Goal: Task Accomplishment & Management: Use online tool/utility

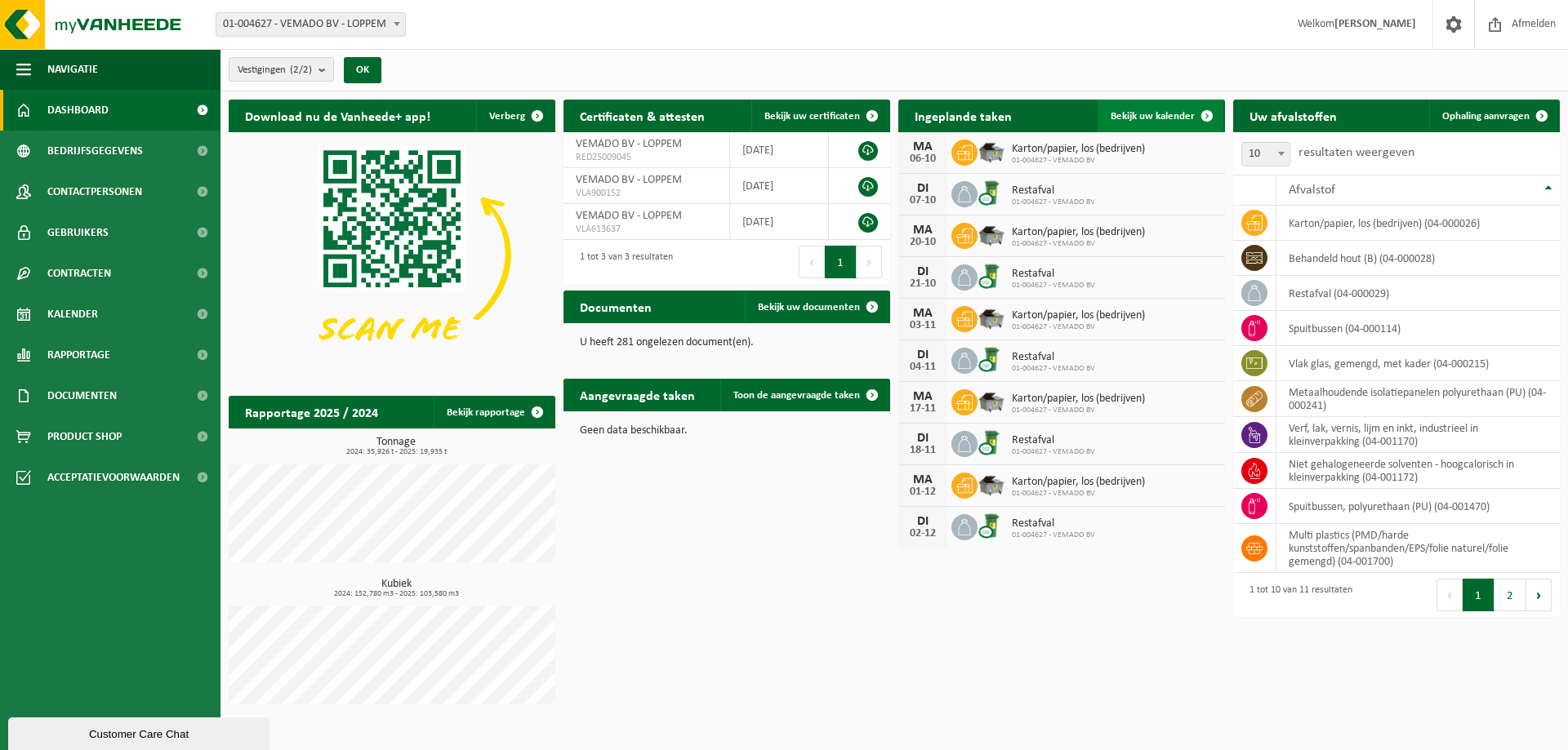
click at [1163, 113] on span "Bekijk uw kalender" at bounding box center [1152, 116] width 84 height 11
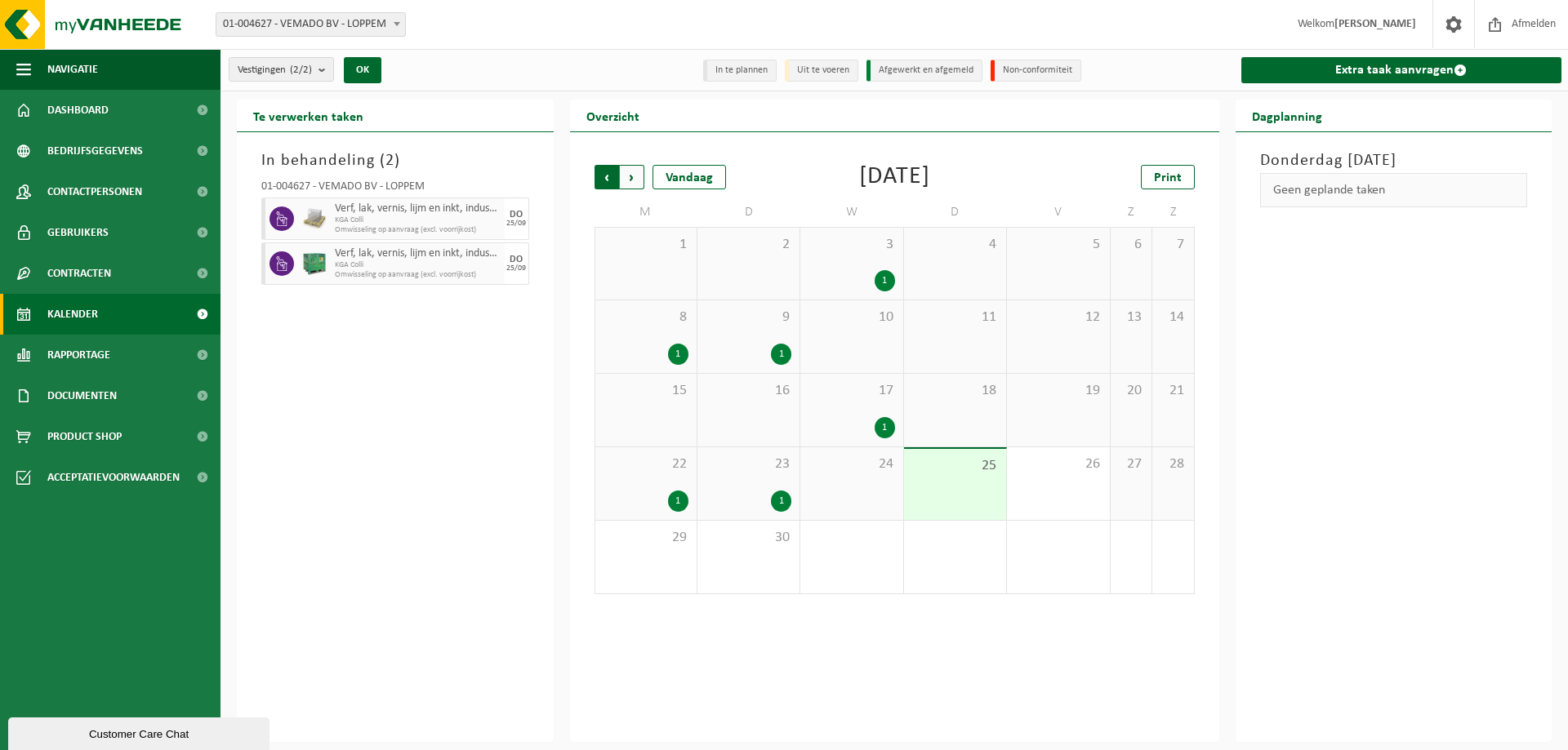
click at [640, 178] on span "Volgende" at bounding box center [631, 177] width 24 height 24
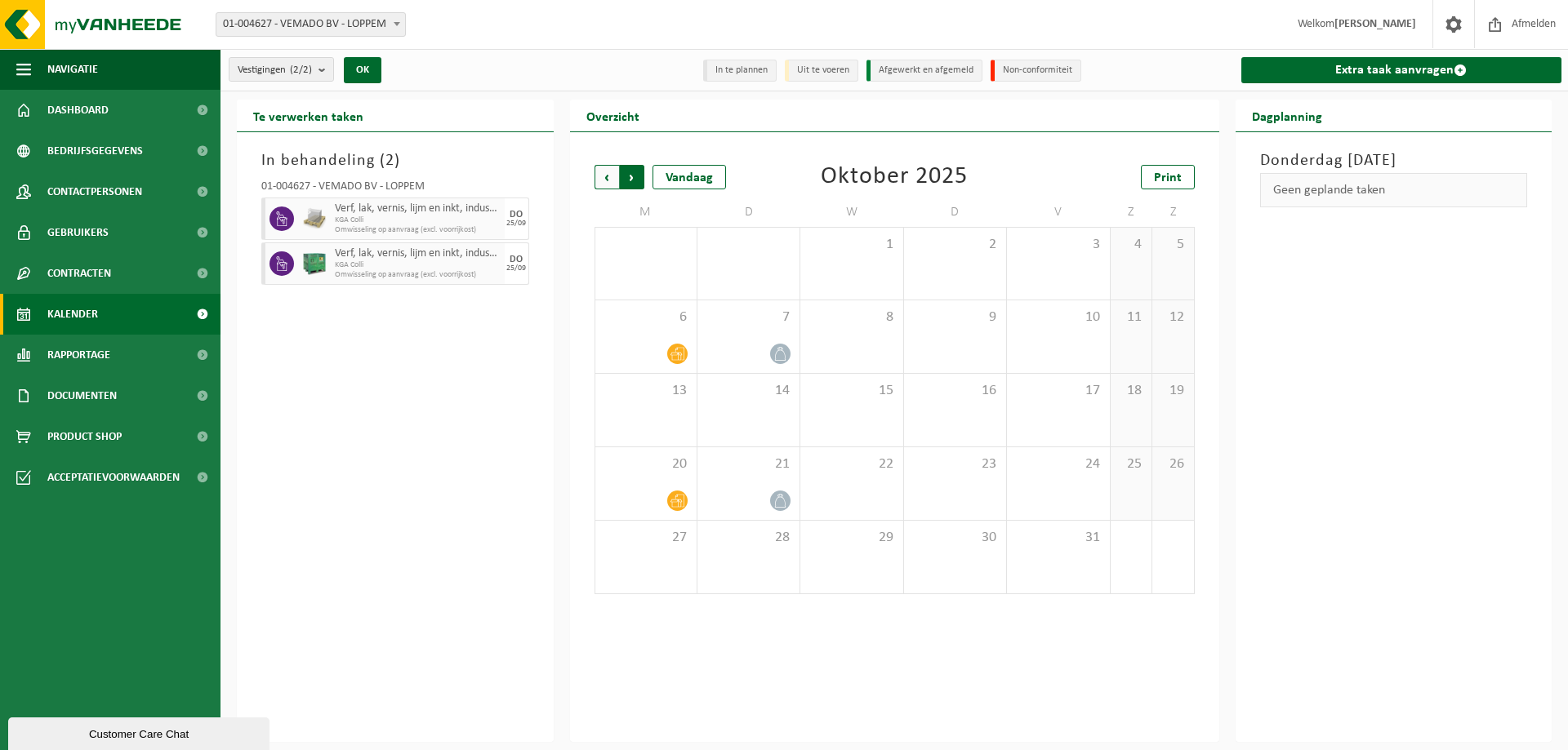
click at [607, 178] on span "Vorige" at bounding box center [606, 177] width 24 height 24
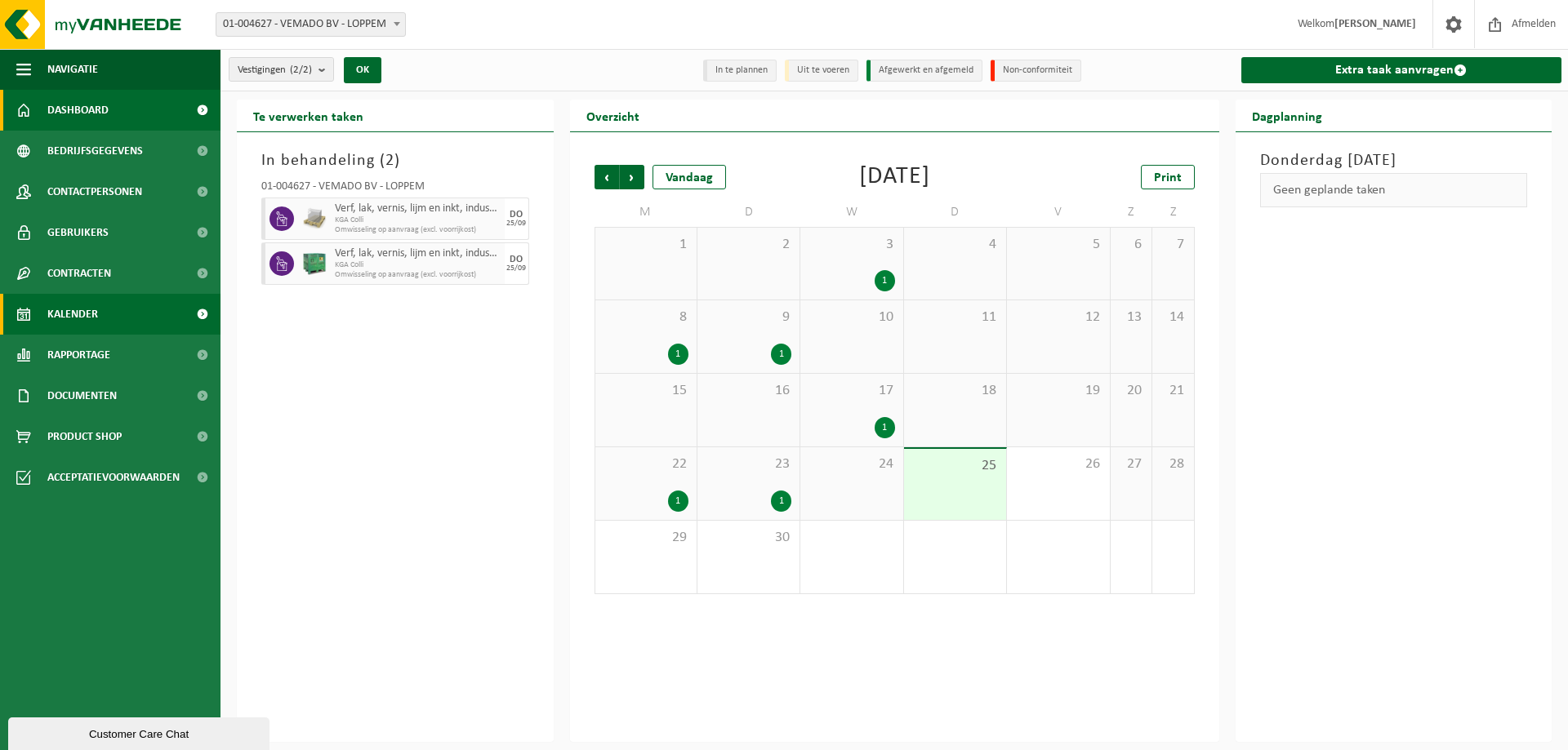
click at [74, 95] on span "Dashboard" at bounding box center [78, 111] width 62 height 41
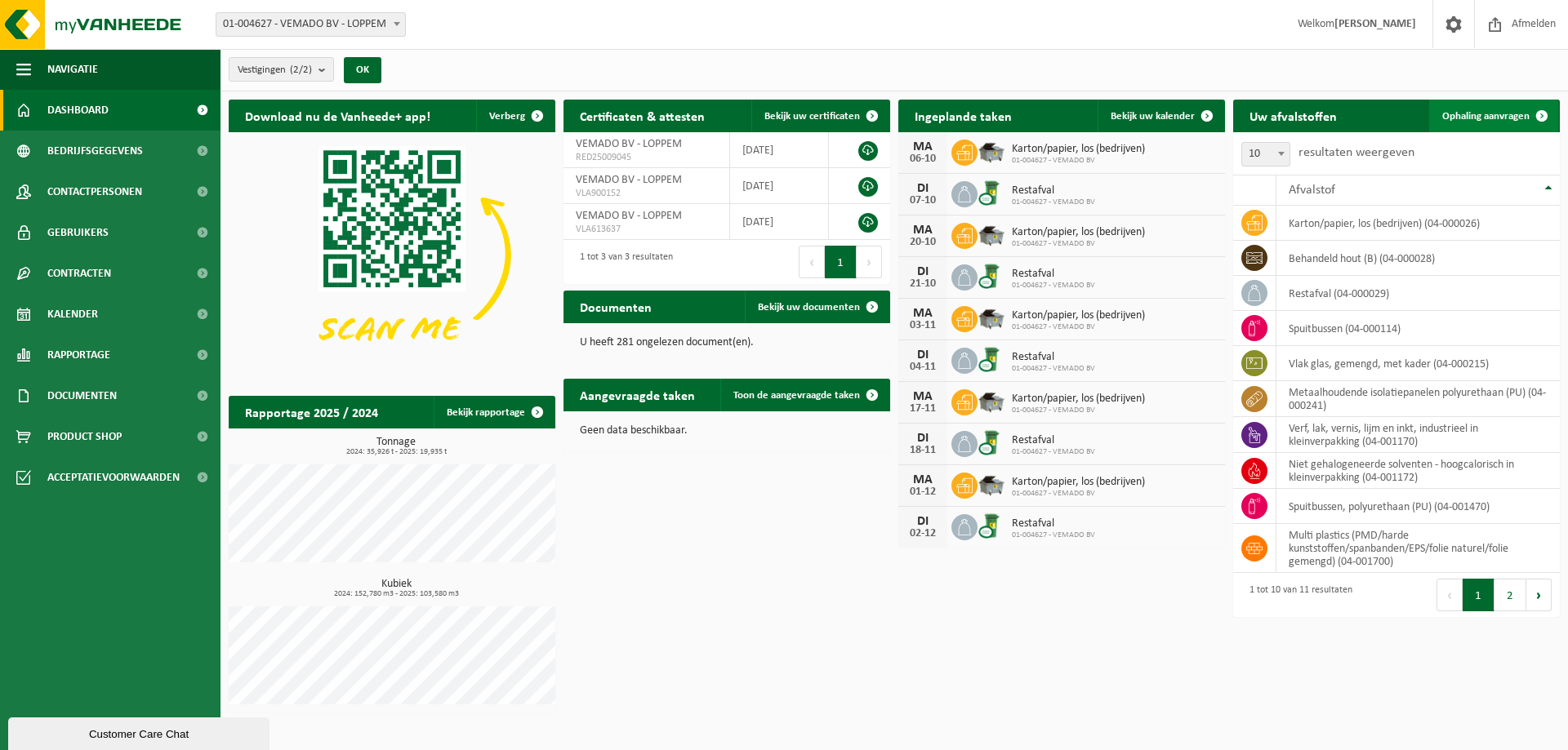
click at [1500, 119] on span "Ophaling aanvragen" at bounding box center [1486, 116] width 87 height 11
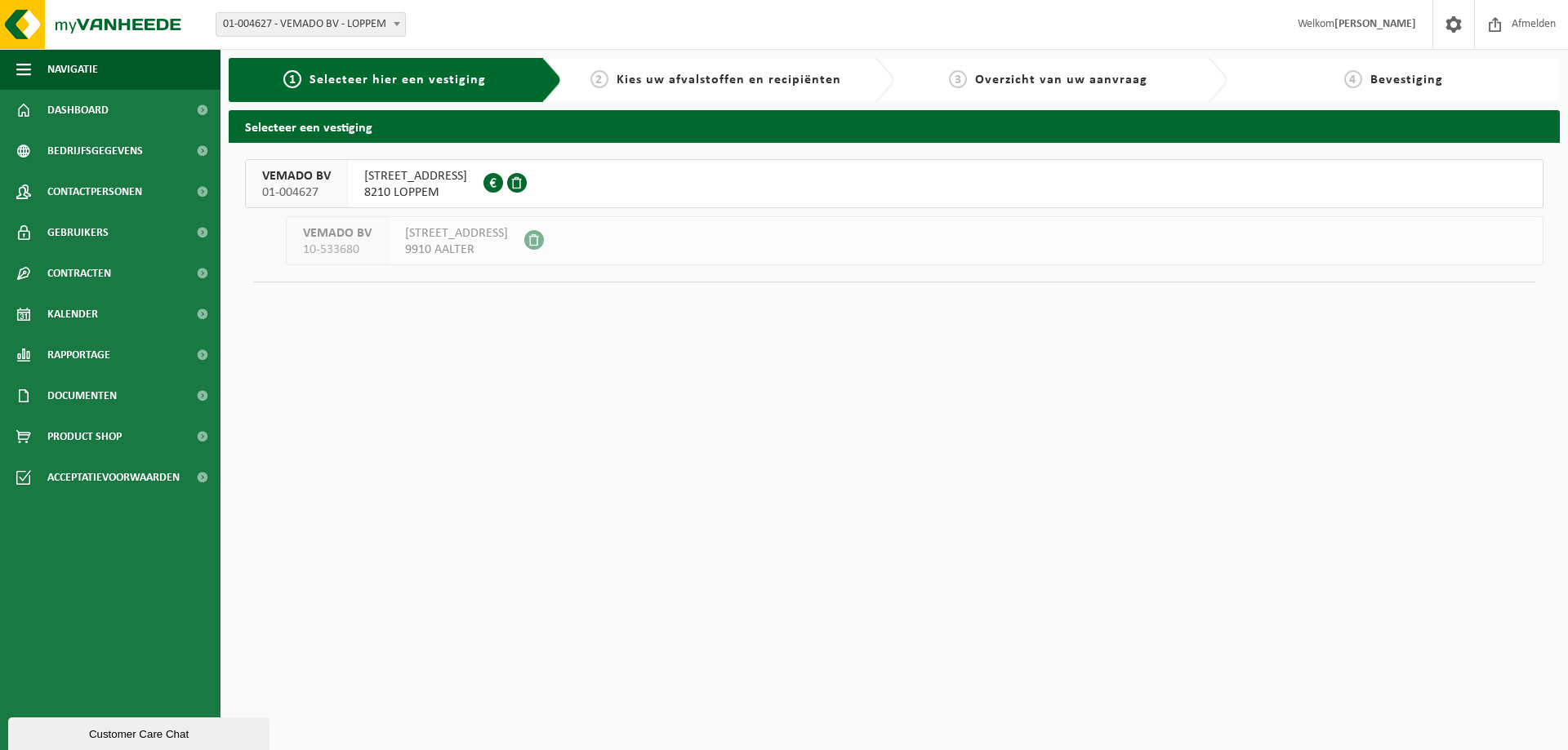
click at [460, 183] on span "TORHOUTSESTEENWEG 44A" at bounding box center [415, 177] width 103 height 16
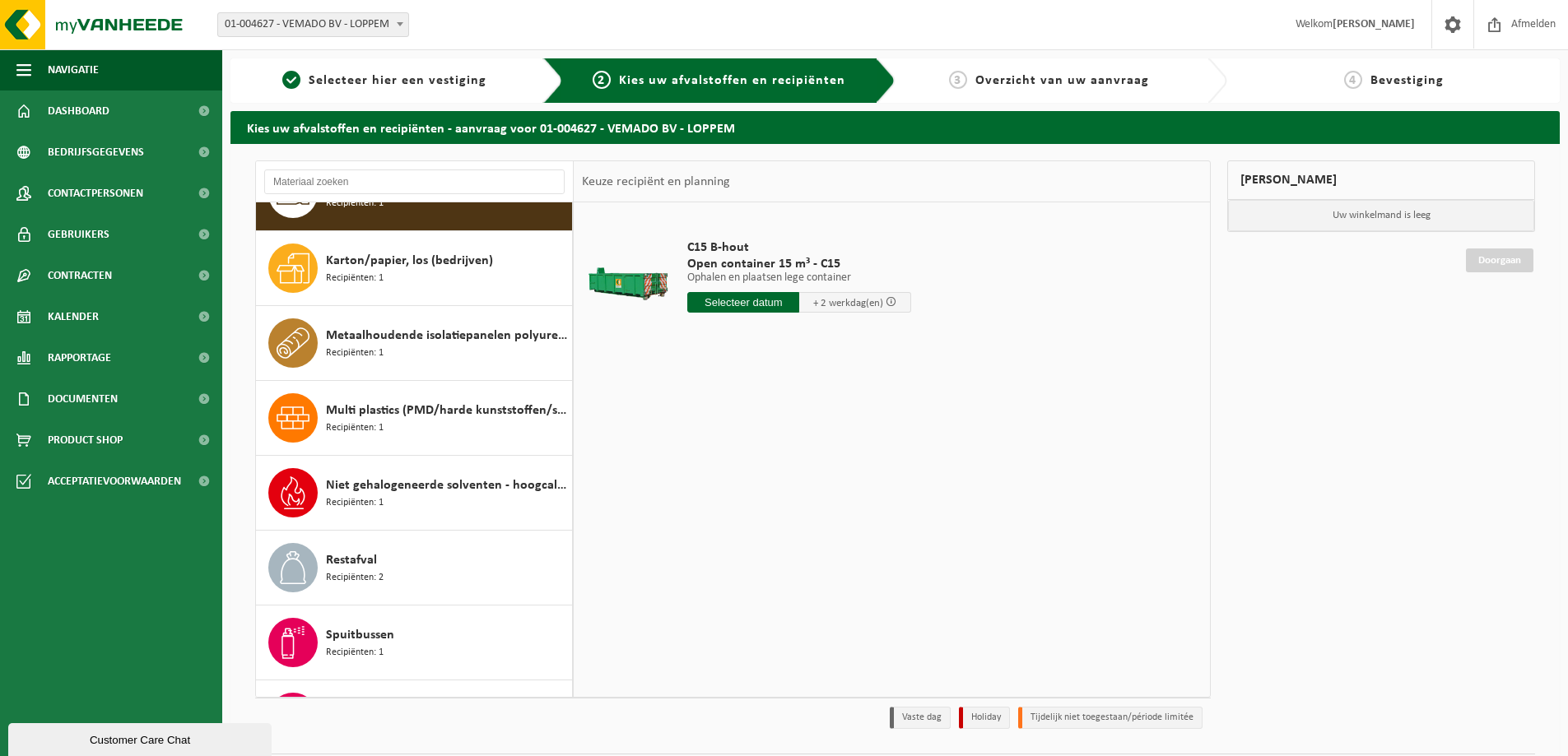
scroll to position [83, 0]
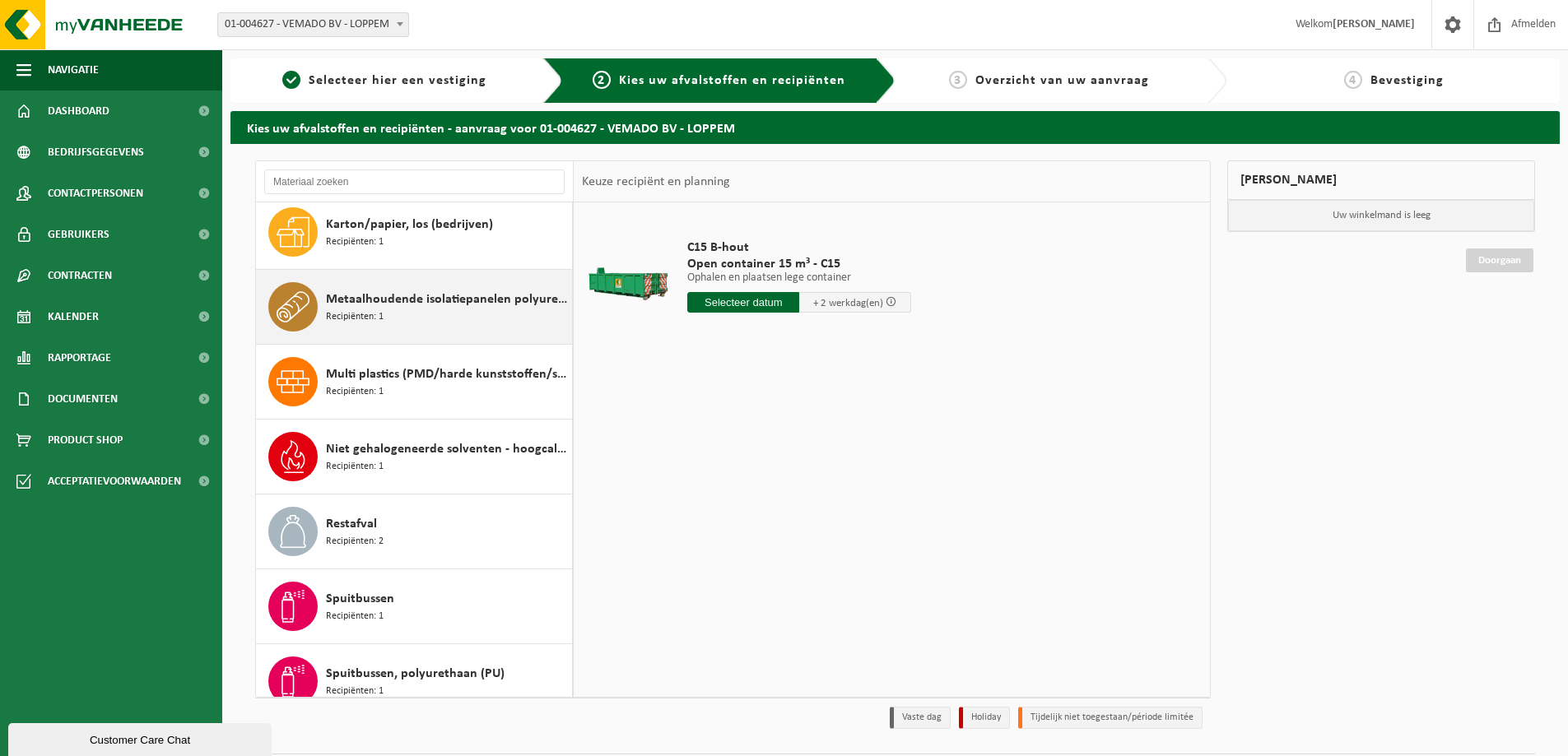
click at [432, 307] on span "Metaalhoudende isolatiepanelen polyurethaan (PU)" at bounding box center [446, 299] width 242 height 20
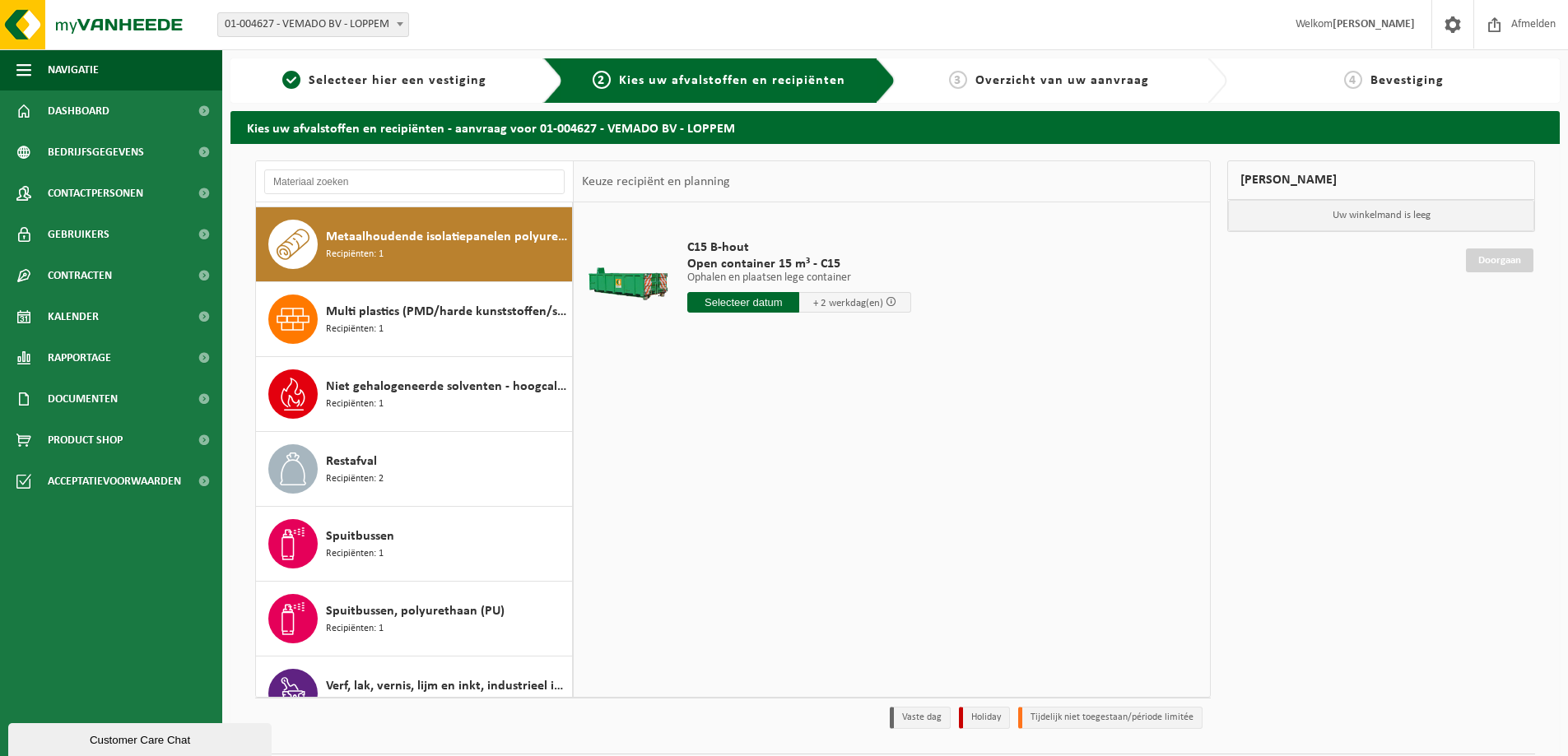
scroll to position [150, 0]
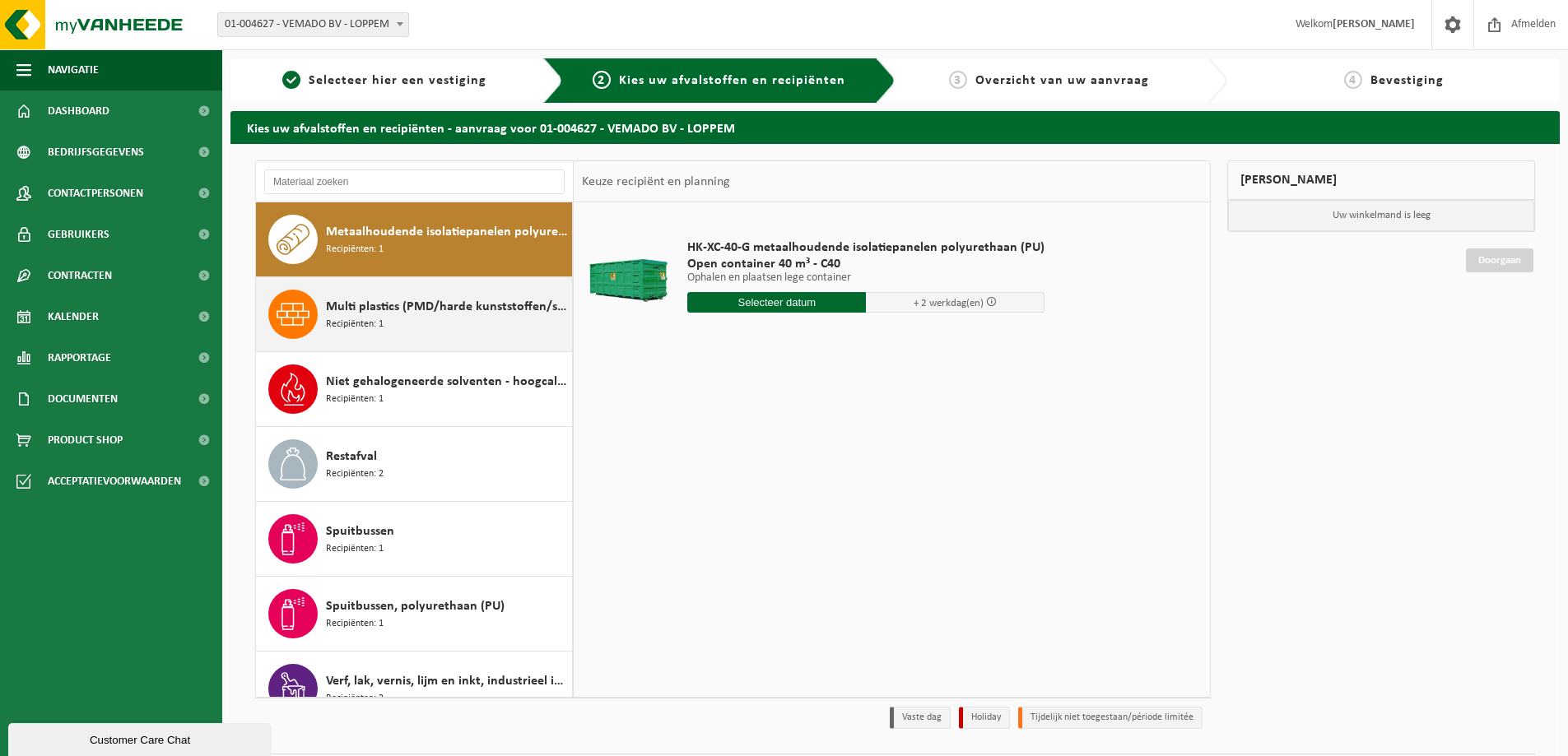
click at [404, 306] on span "Multi plastics (PMD/harde kunststoffen/spanbanden/EPS/folie naturel/folie gemen…" at bounding box center [446, 307] width 242 height 20
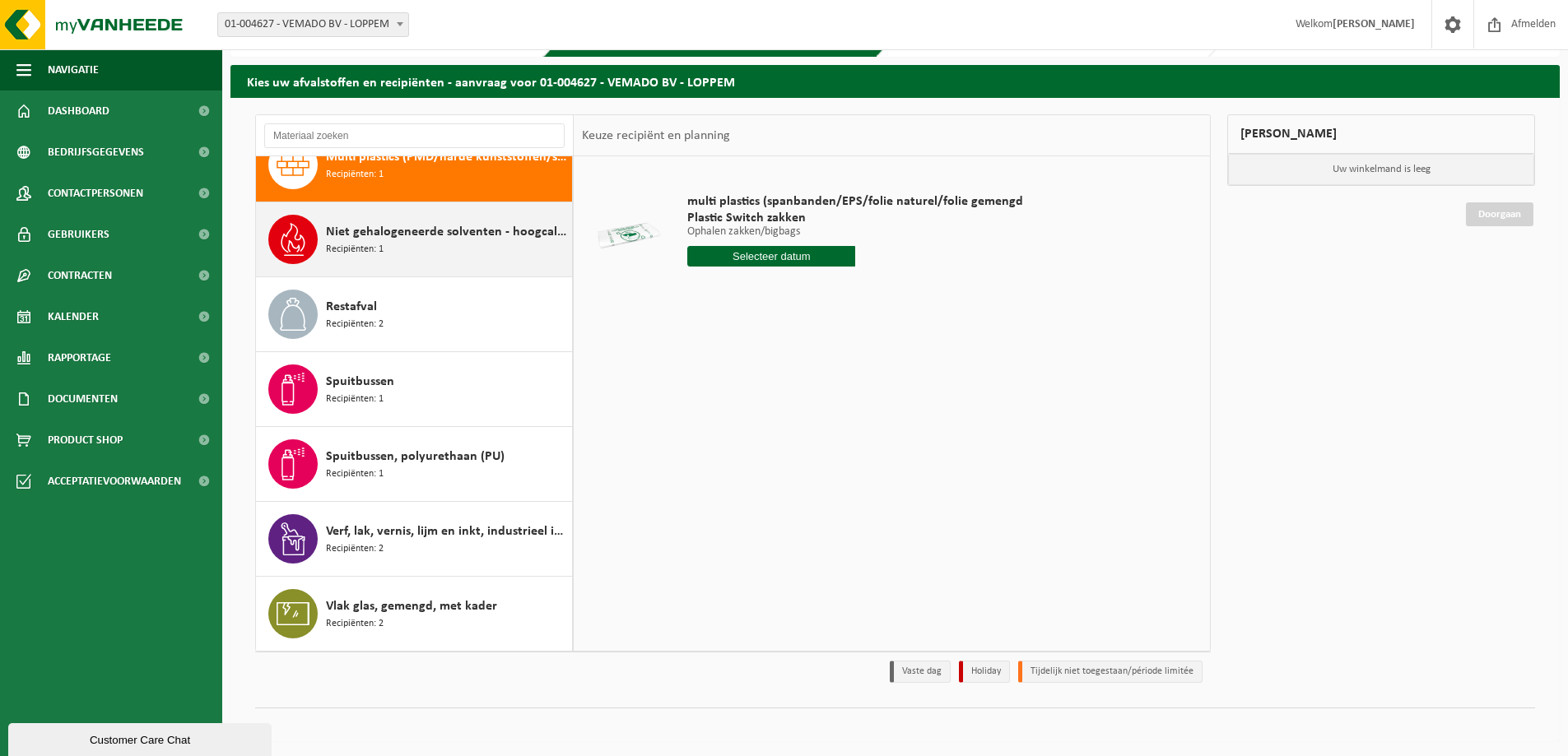
scroll to position [48, 0]
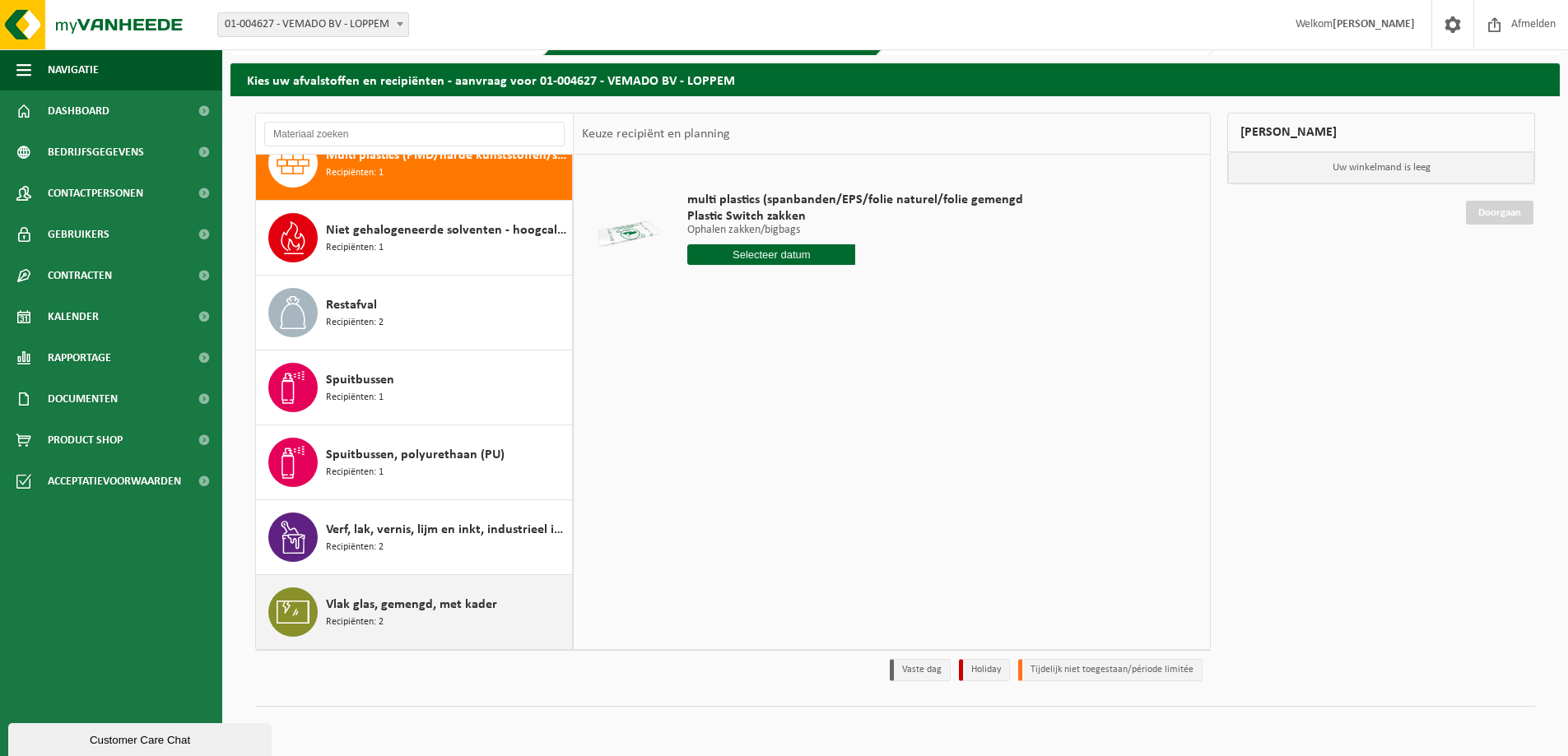
click at [429, 601] on span "Vlak glas, gemengd, met kader" at bounding box center [411, 605] width 171 height 20
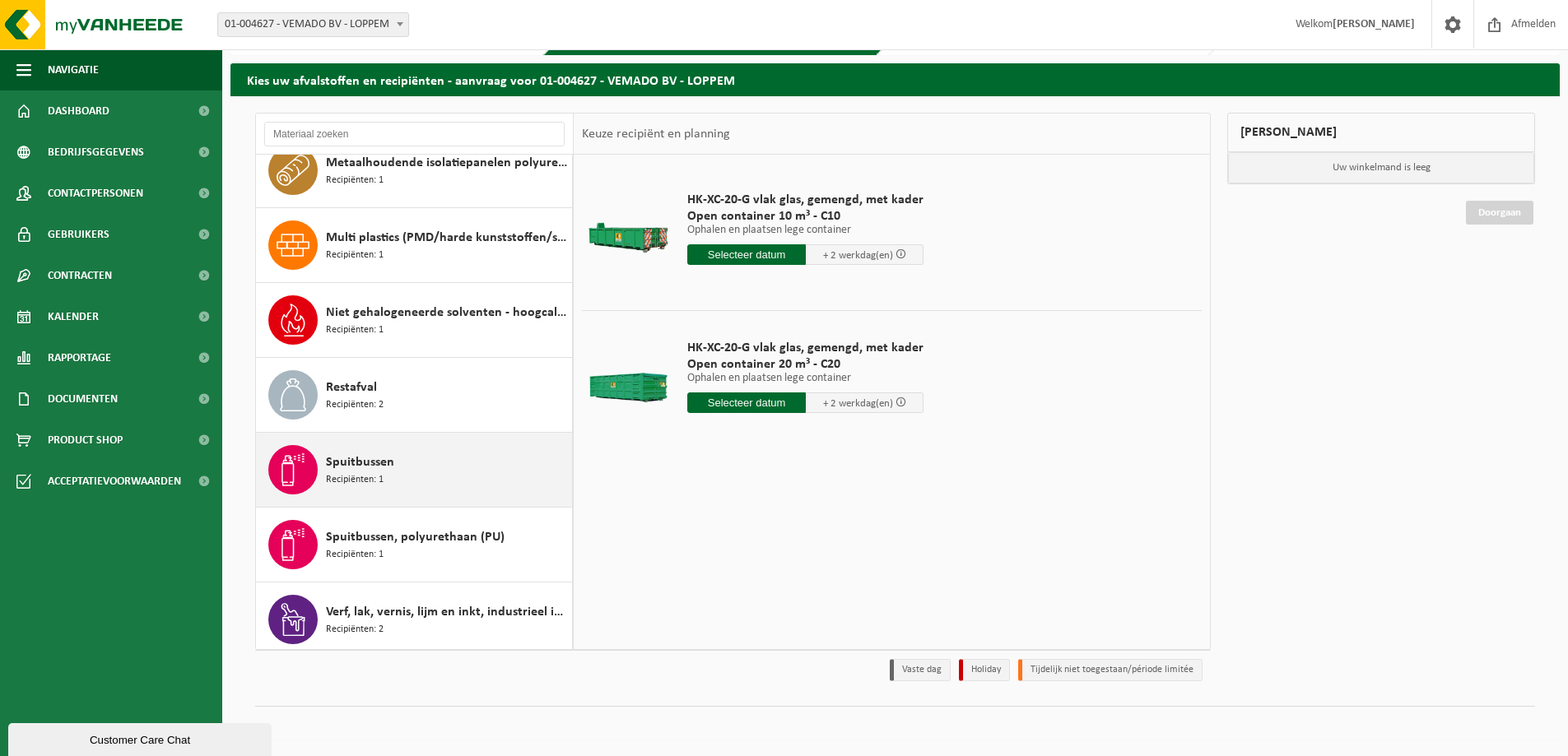
scroll to position [89, 0]
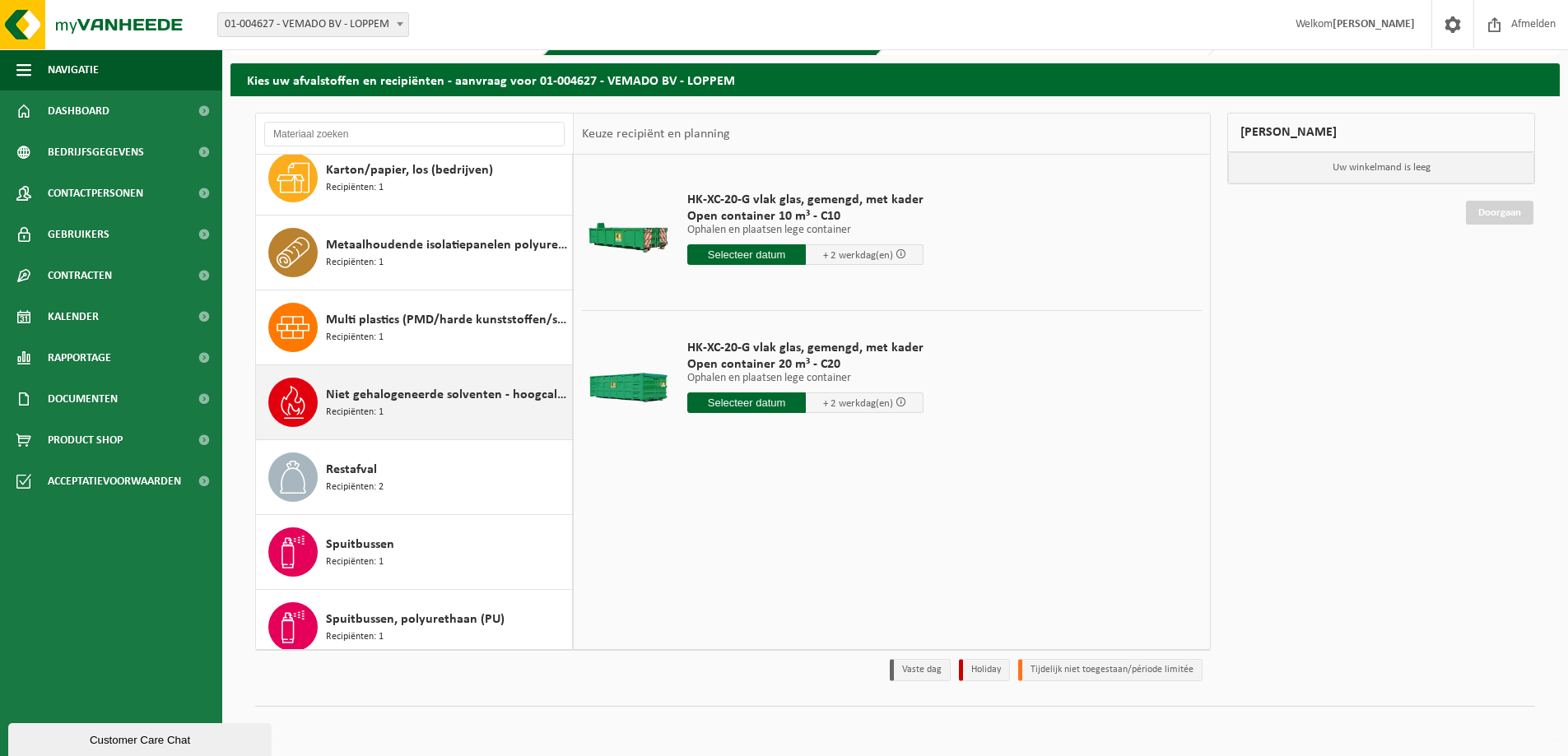
click at [410, 405] on div "Niet gehalogeneerde solventen - hoogcalorisch in kleinverpakking Recipiënten: 1" at bounding box center [446, 402] width 242 height 49
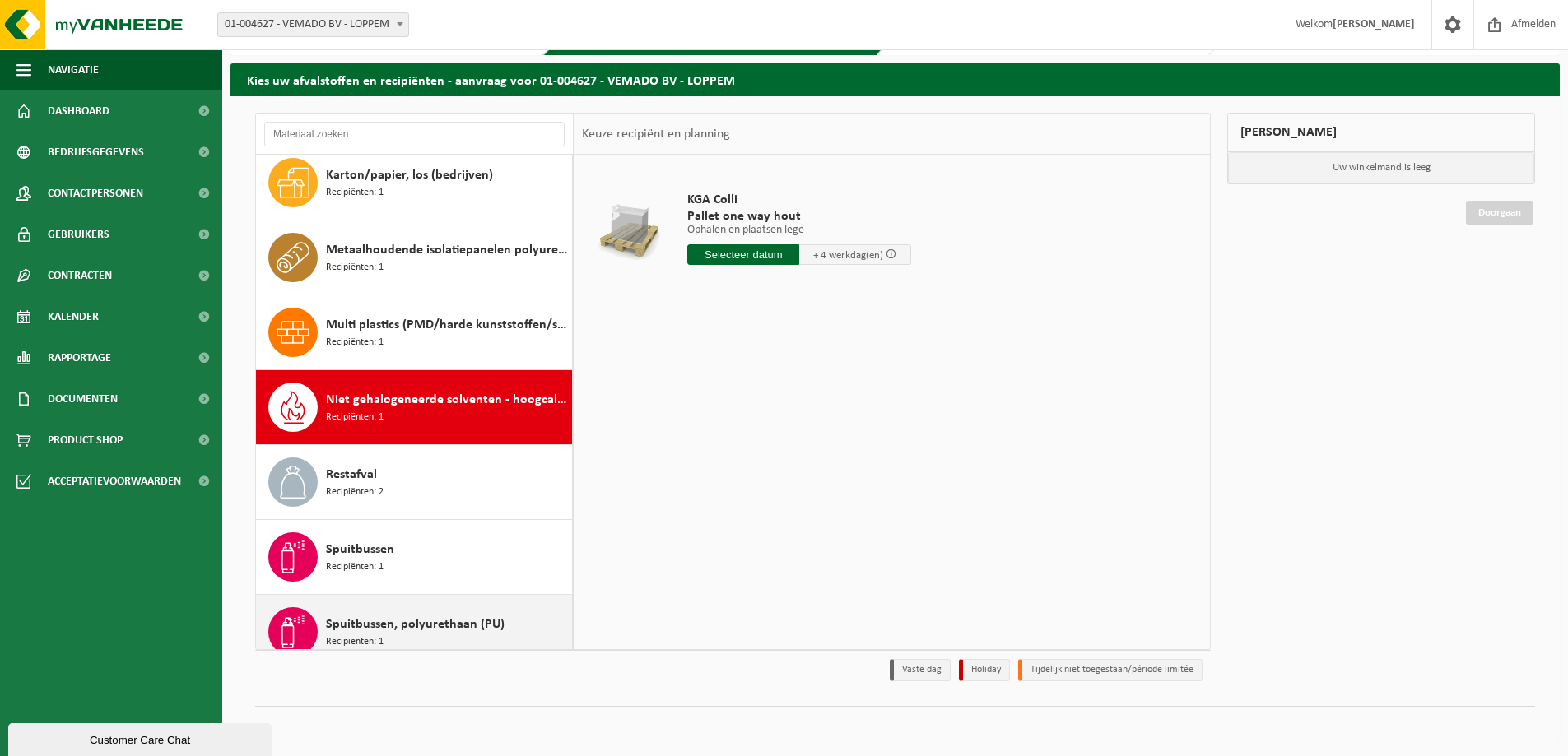
scroll to position [6, 0]
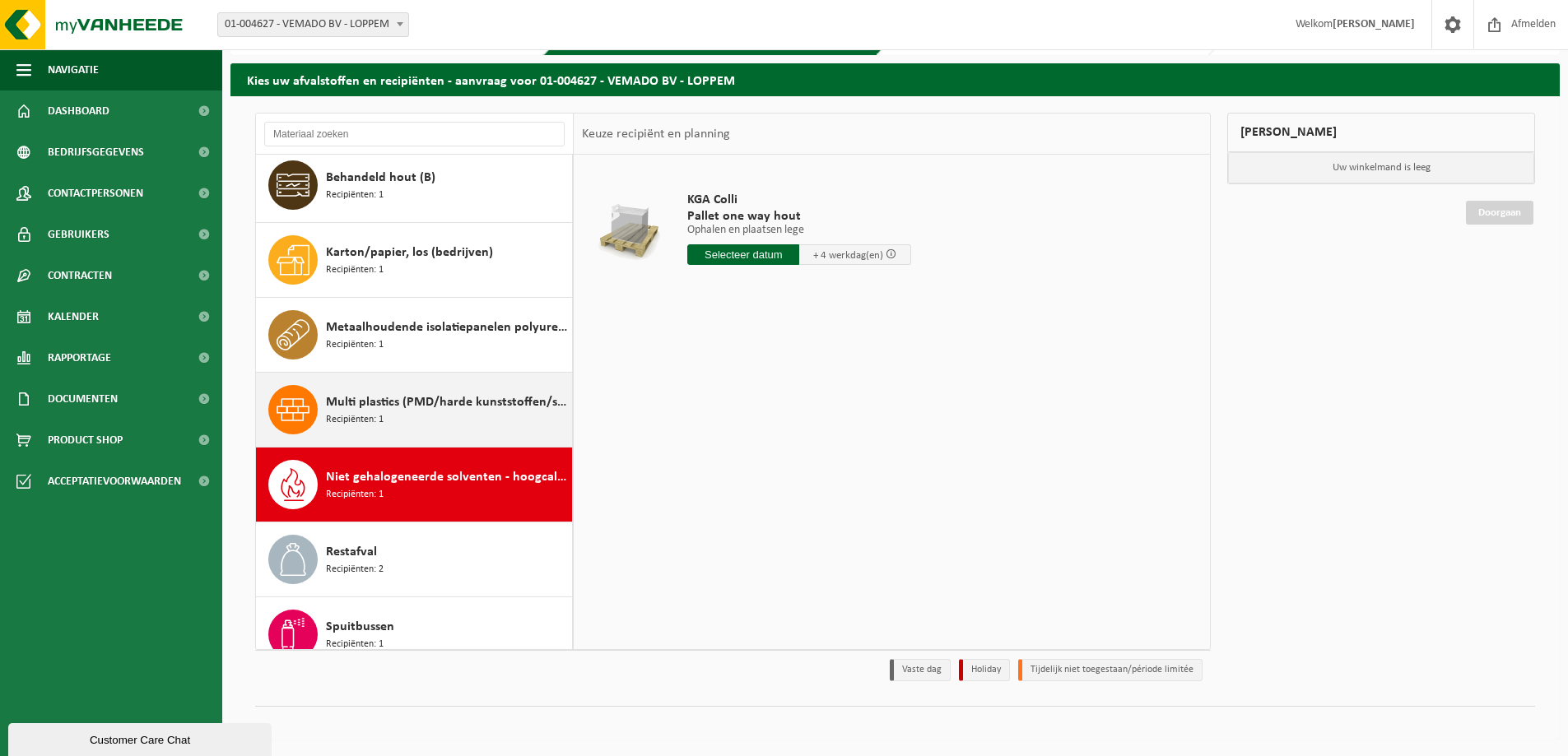
click at [424, 411] on span "Multi plastics (PMD/harde kunststoffen/spanbanden/EPS/folie naturel/folie gemen…" at bounding box center [446, 403] width 242 height 20
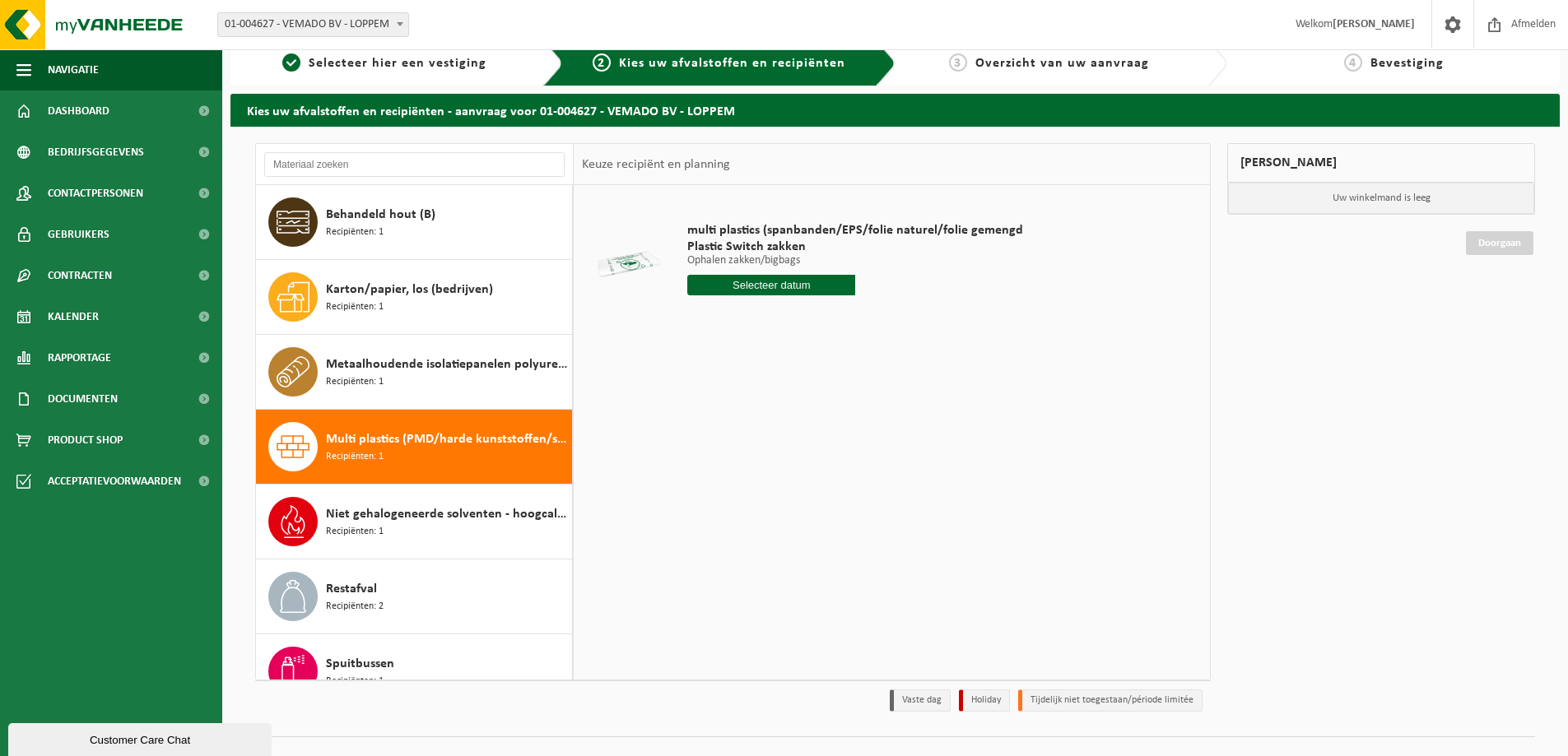
scroll to position [0, 0]
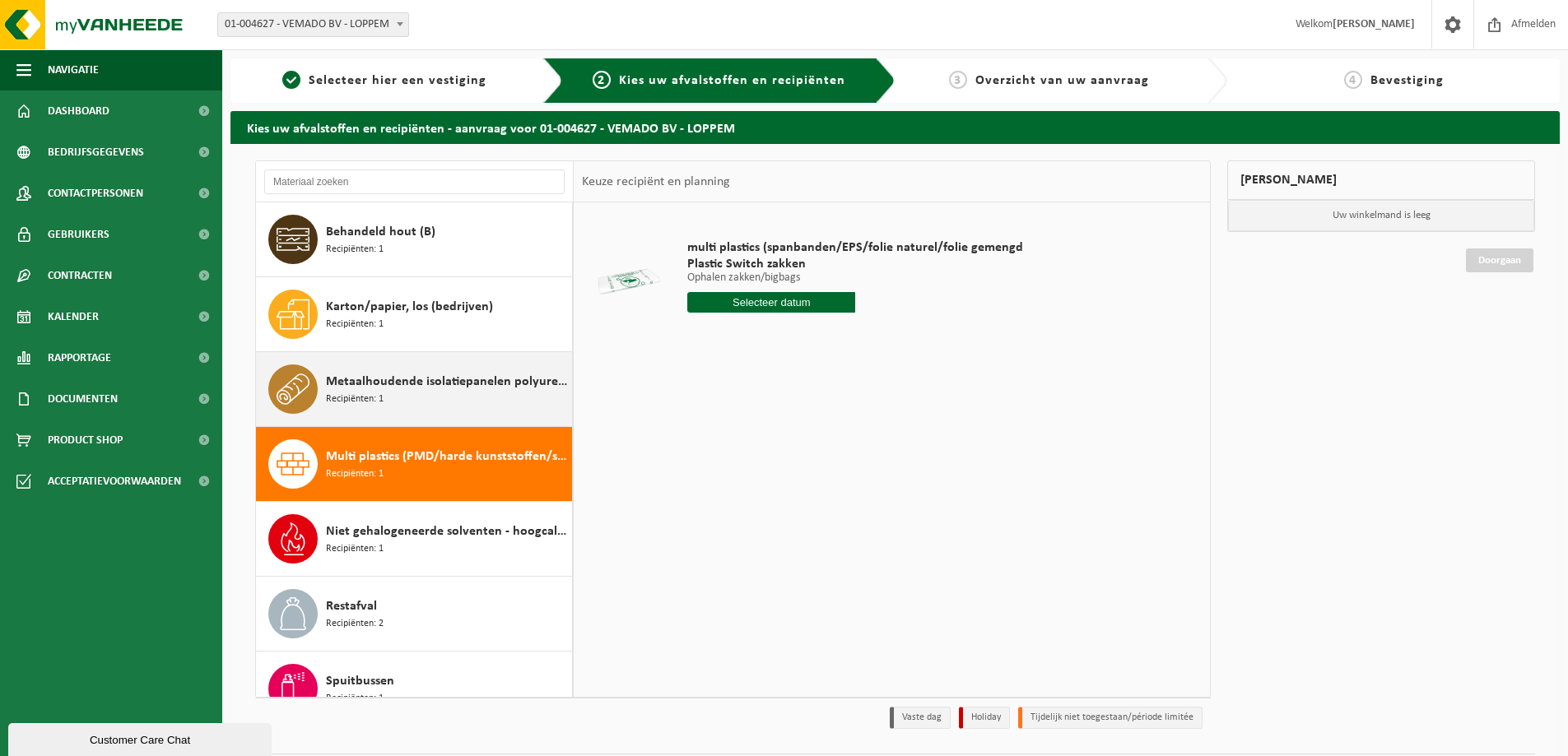
click at [407, 393] on div "Metaalhoudende isolatiepanelen polyurethaan (PU) Recipiënten: 1" at bounding box center [446, 389] width 242 height 49
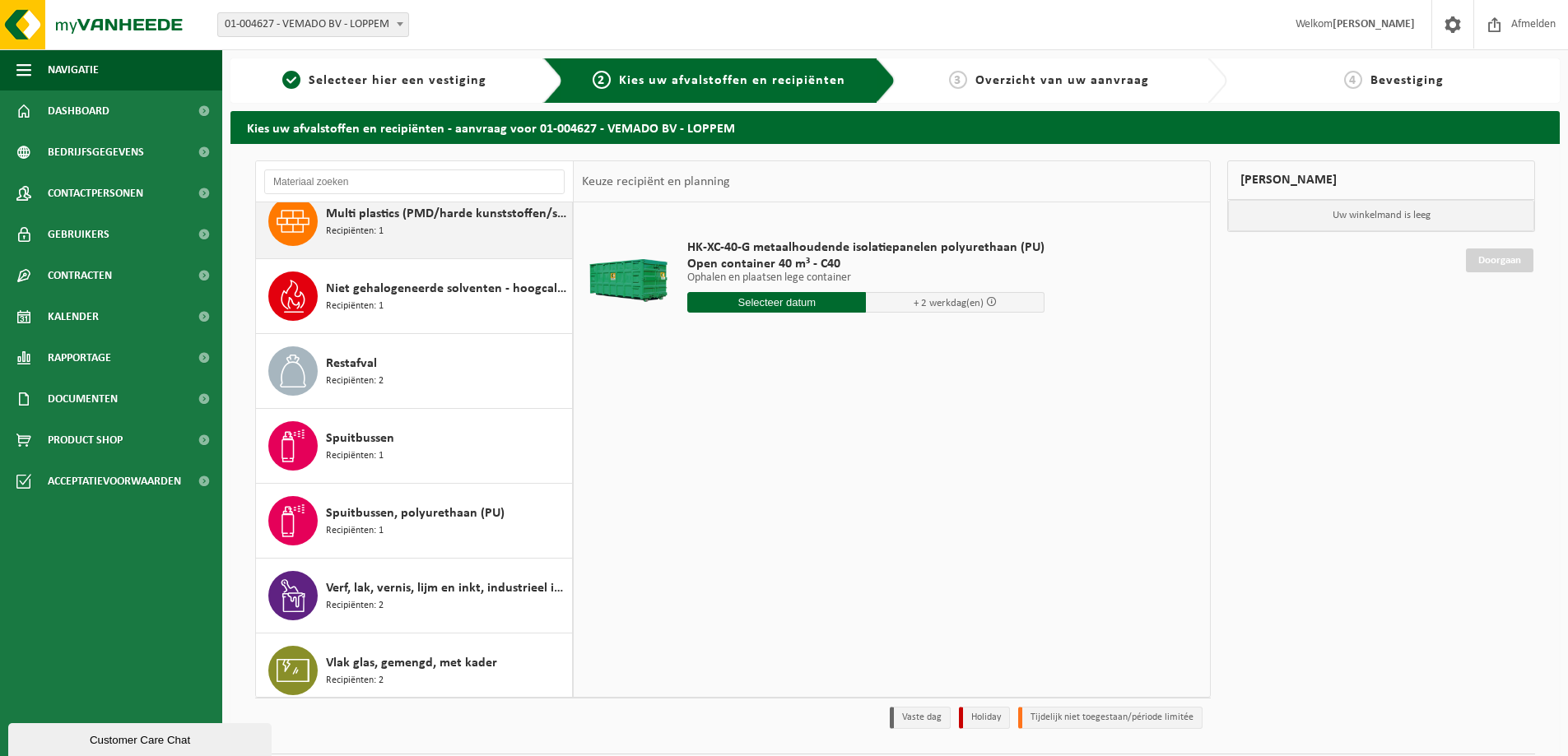
scroll to position [253, 0]
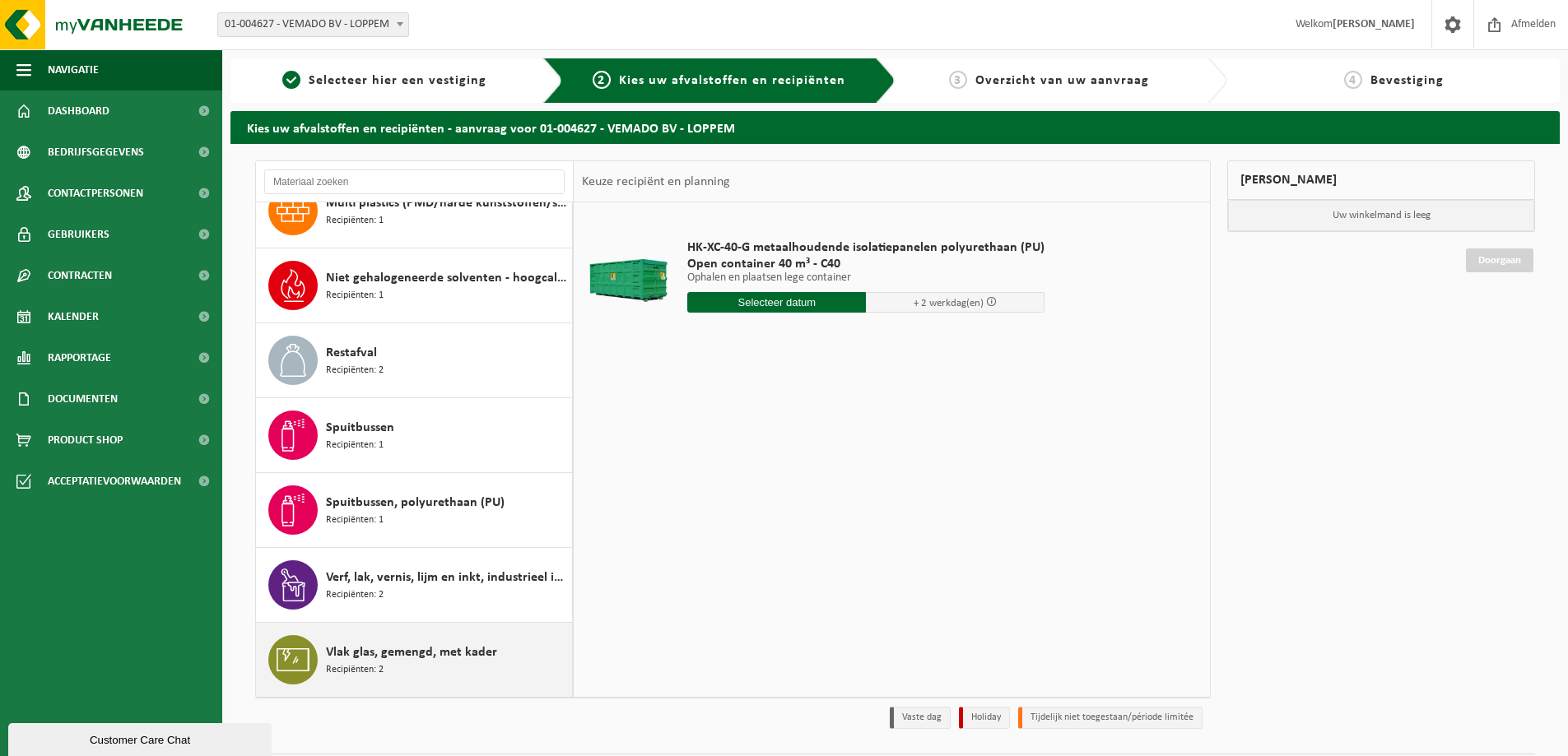
click at [426, 653] on span "Vlak glas, gemengd, met kader" at bounding box center [411, 653] width 171 height 20
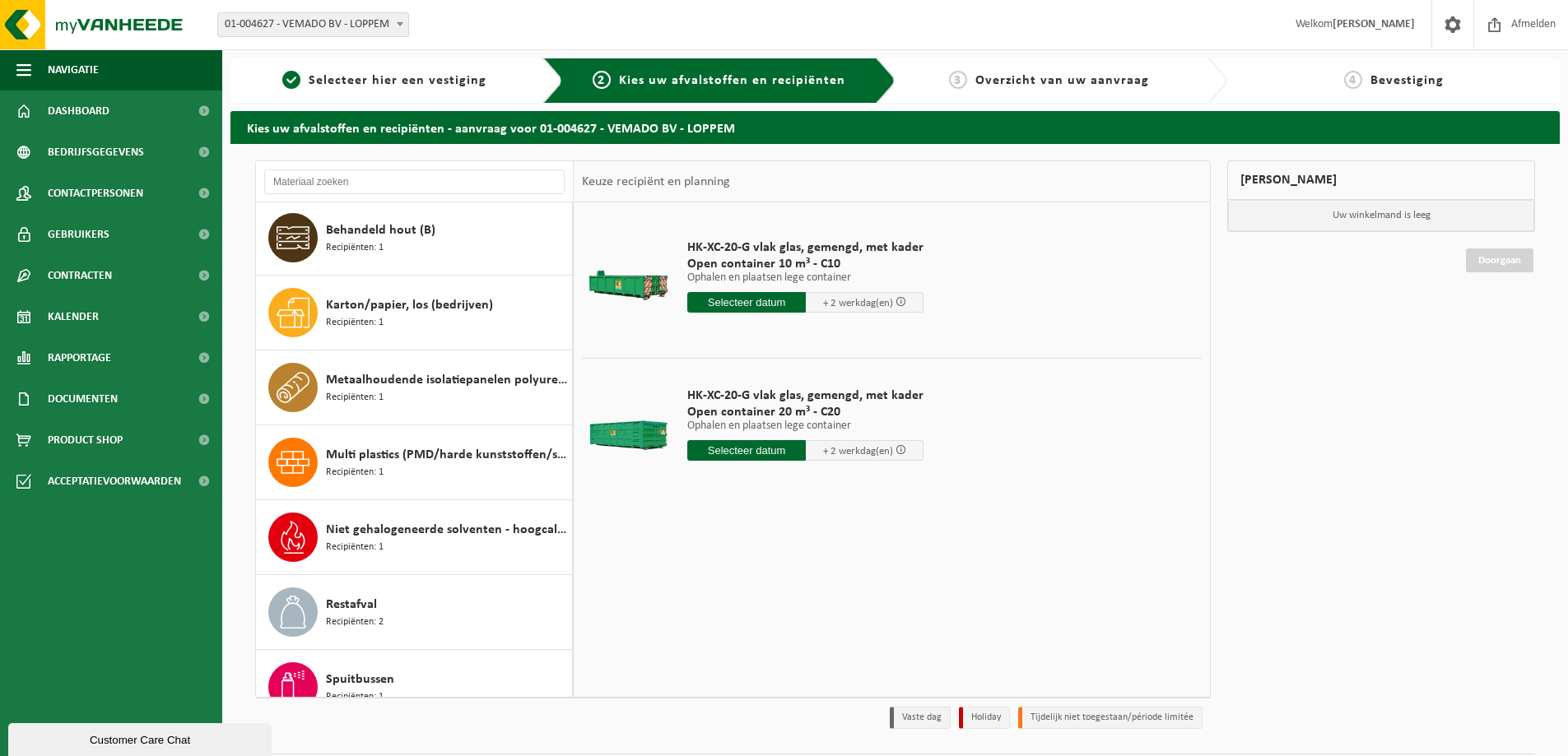
scroll to position [0, 0]
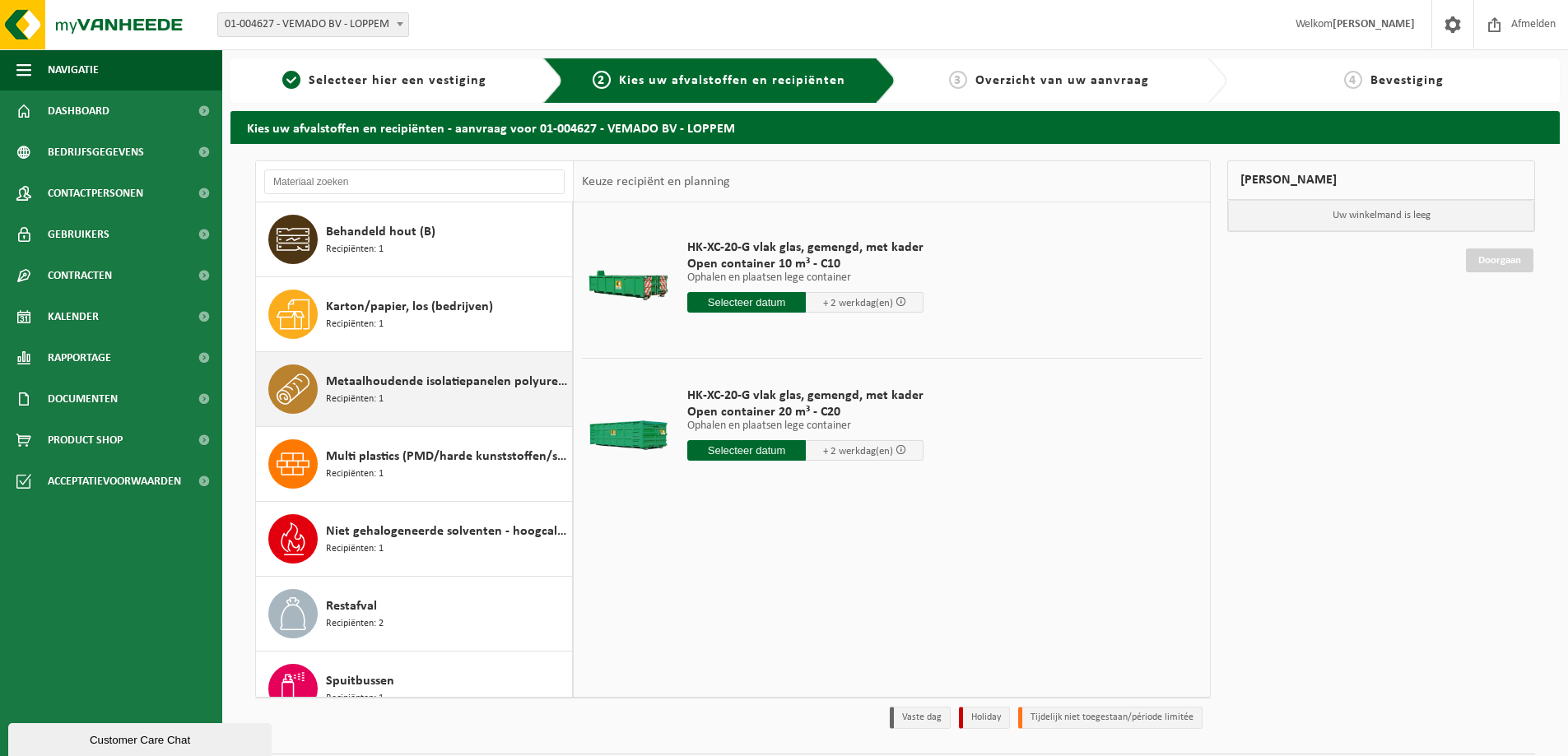
click at [425, 378] on span "Metaalhoudende isolatiepanelen polyurethaan (PU)" at bounding box center [446, 382] width 242 height 20
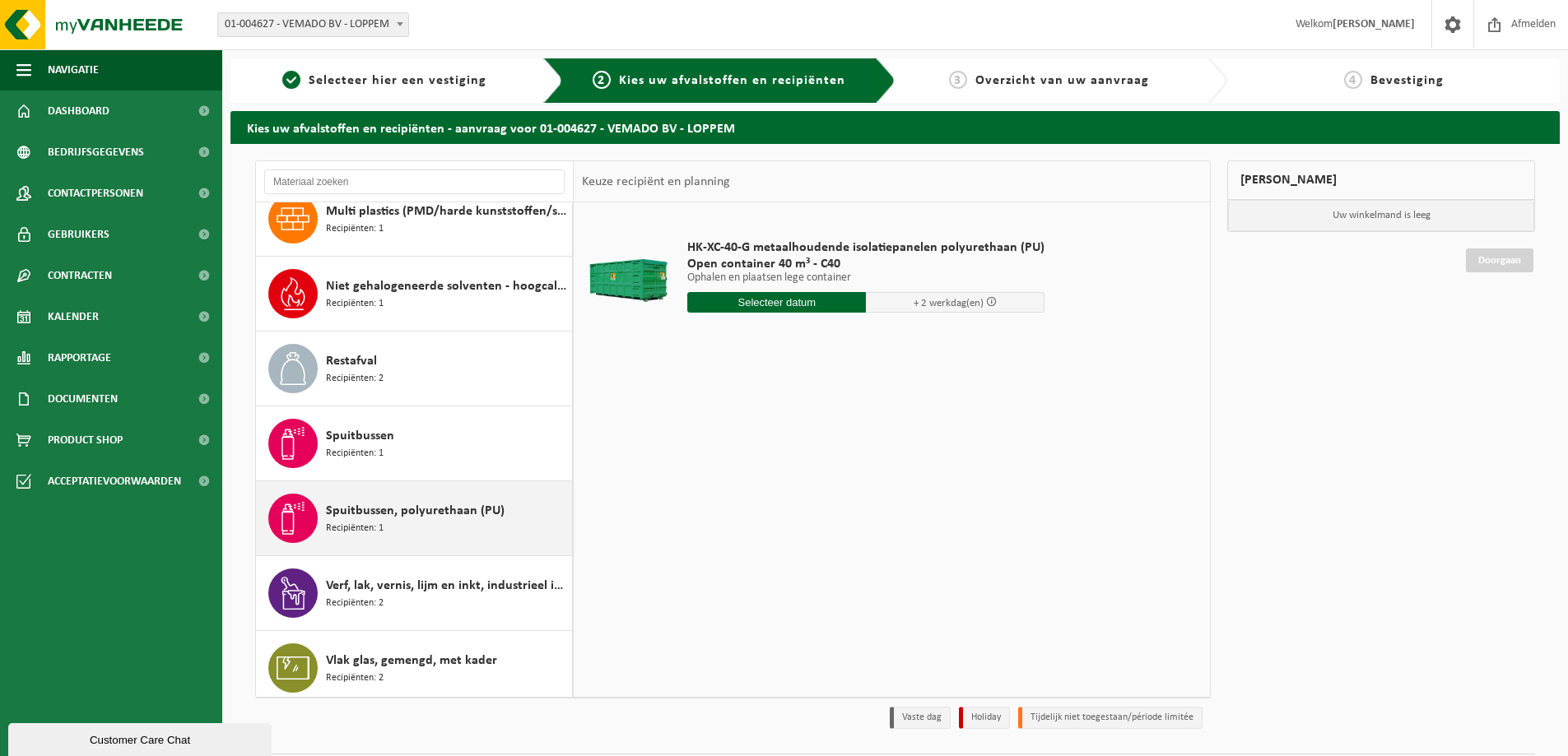
scroll to position [253, 0]
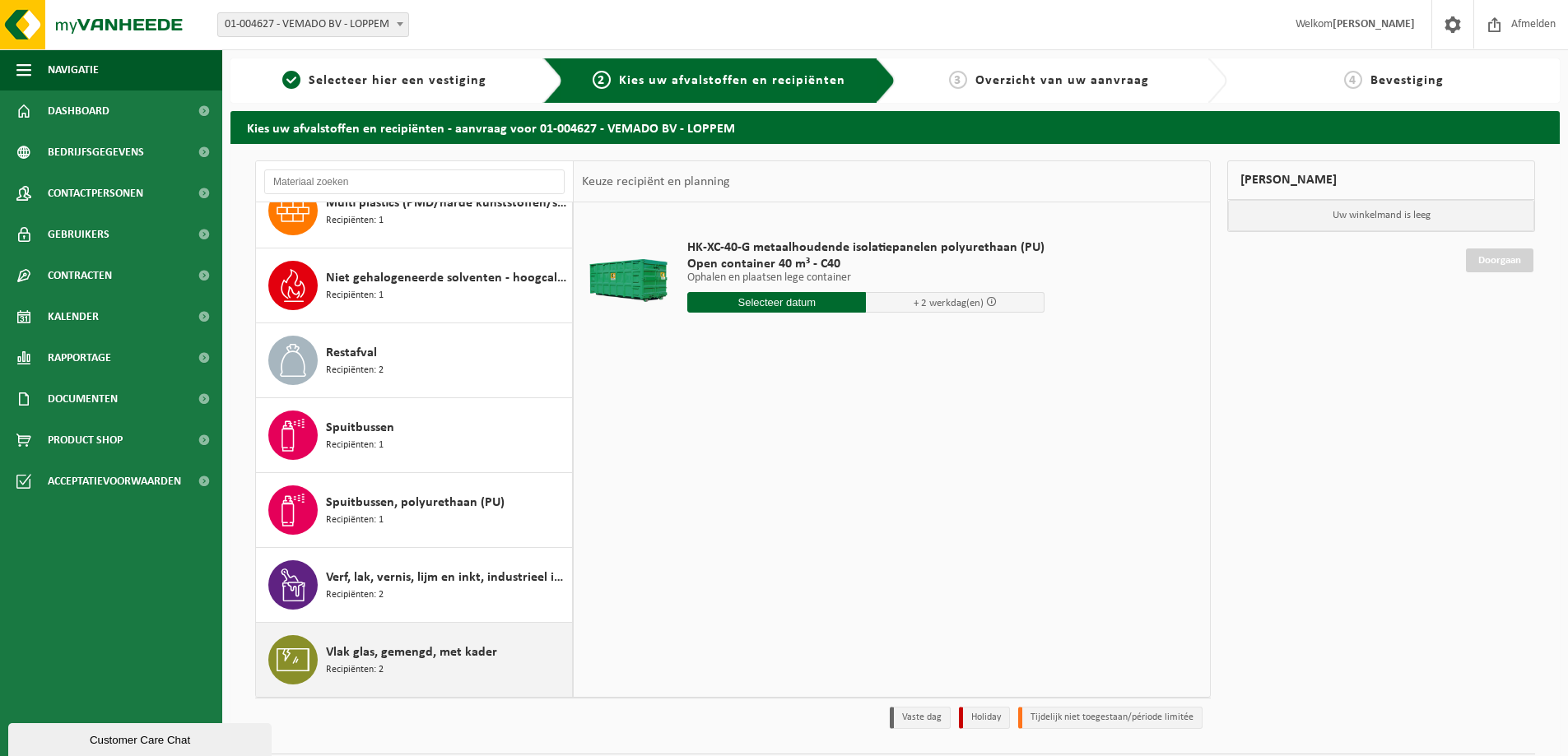
click at [402, 654] on span "Vlak glas, gemengd, met kader" at bounding box center [411, 653] width 171 height 20
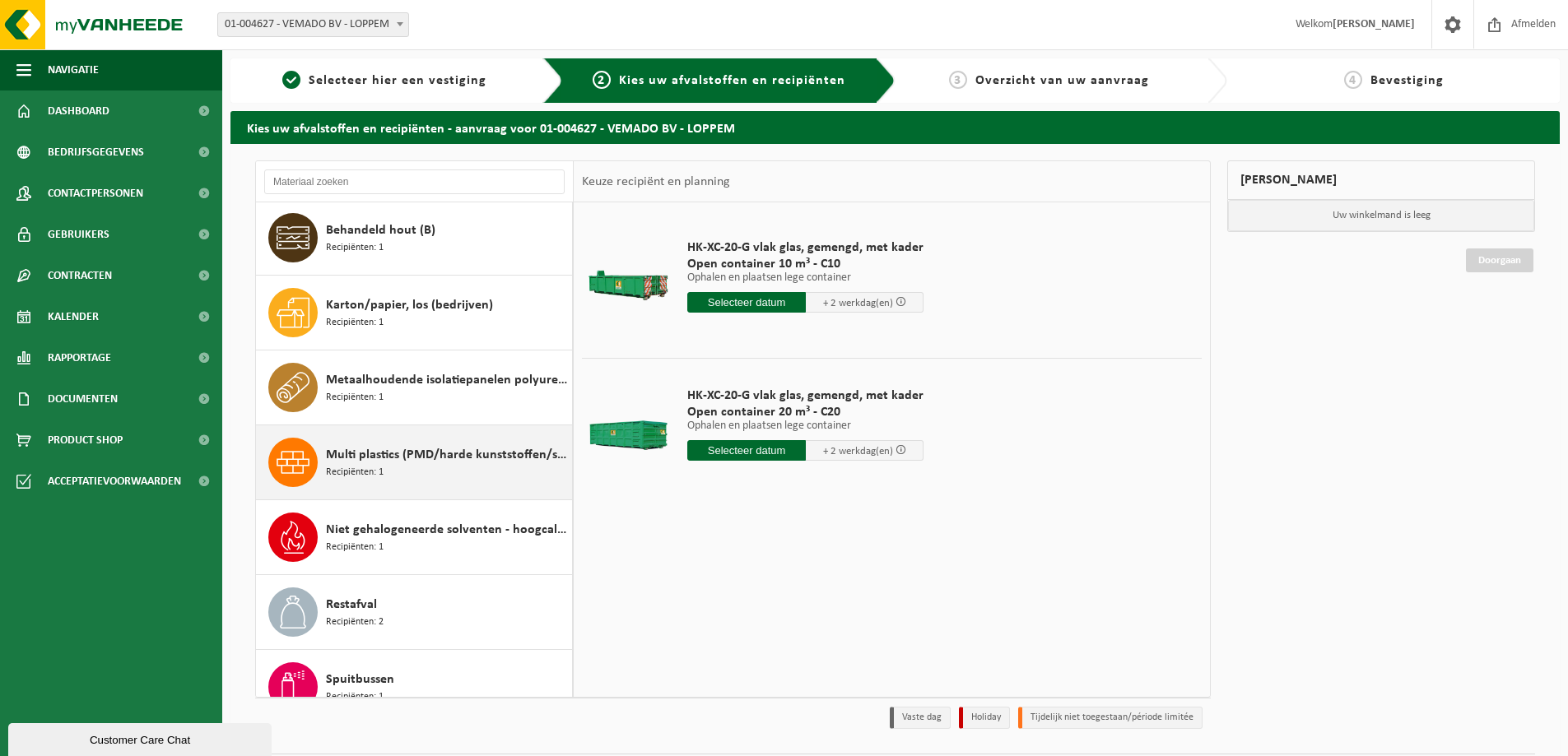
scroll to position [0, 0]
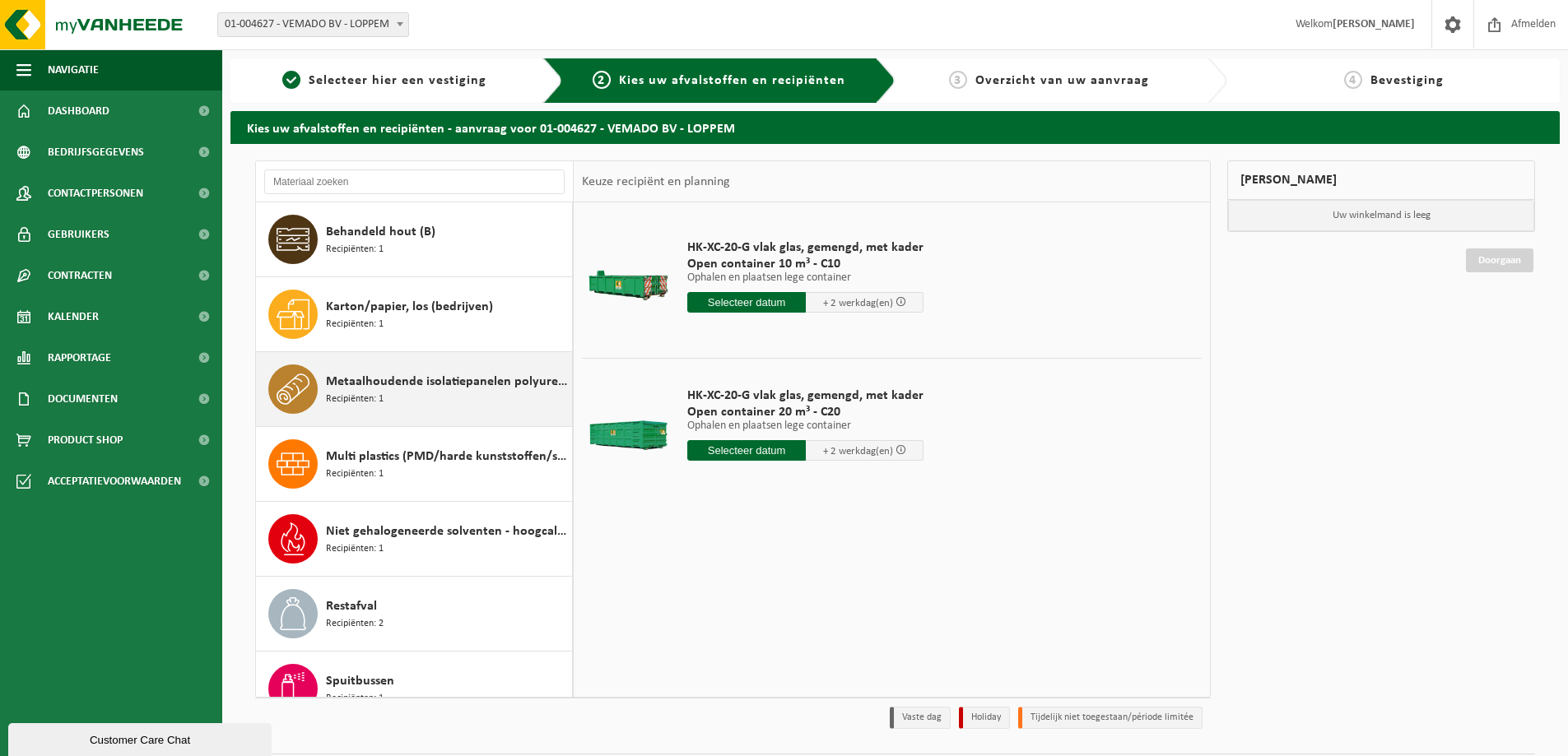
click at [376, 387] on span "Metaalhoudende isolatiepanelen polyurethaan (PU)" at bounding box center [446, 382] width 242 height 20
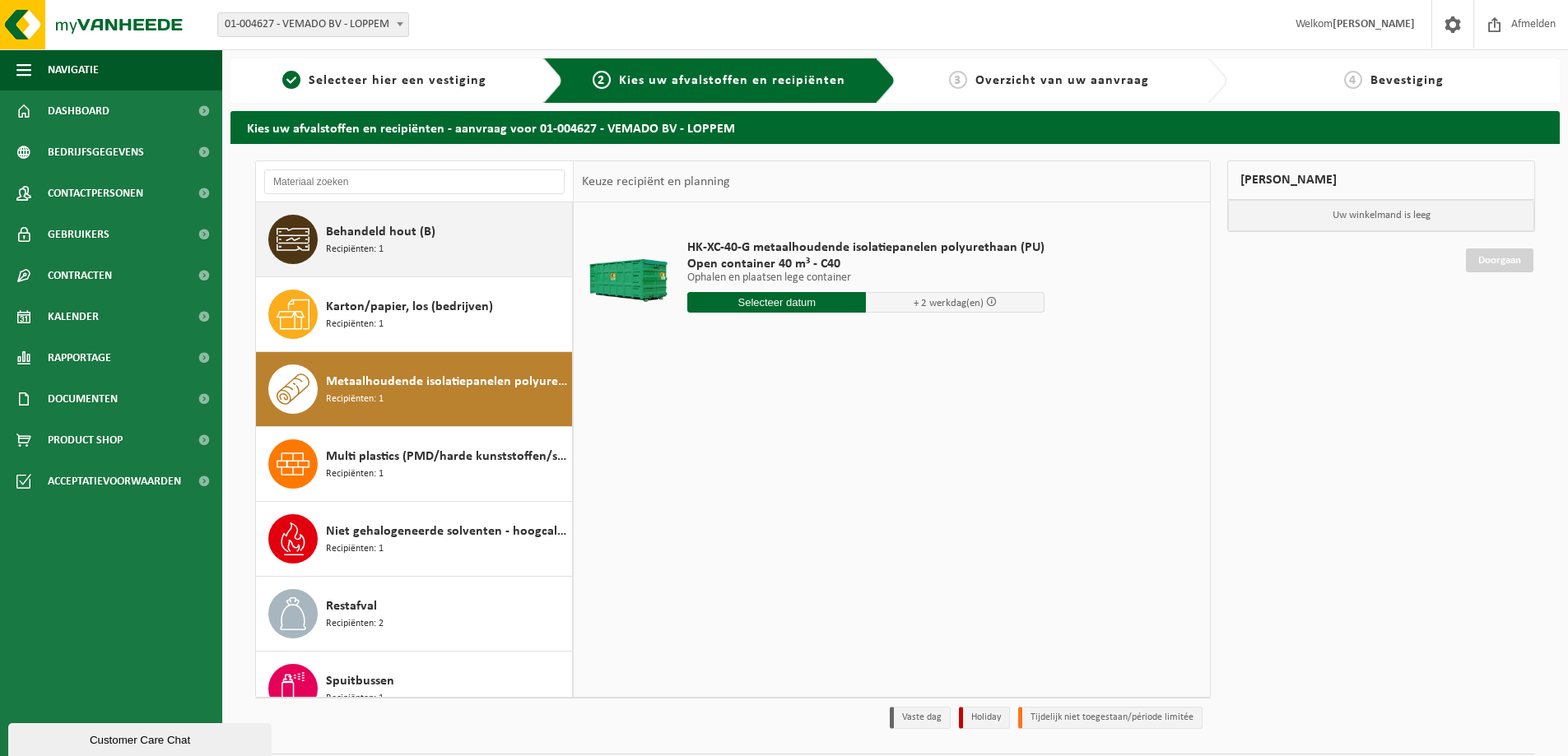
click at [396, 233] on span "Behandeld hout (B)" at bounding box center [380, 232] width 110 height 20
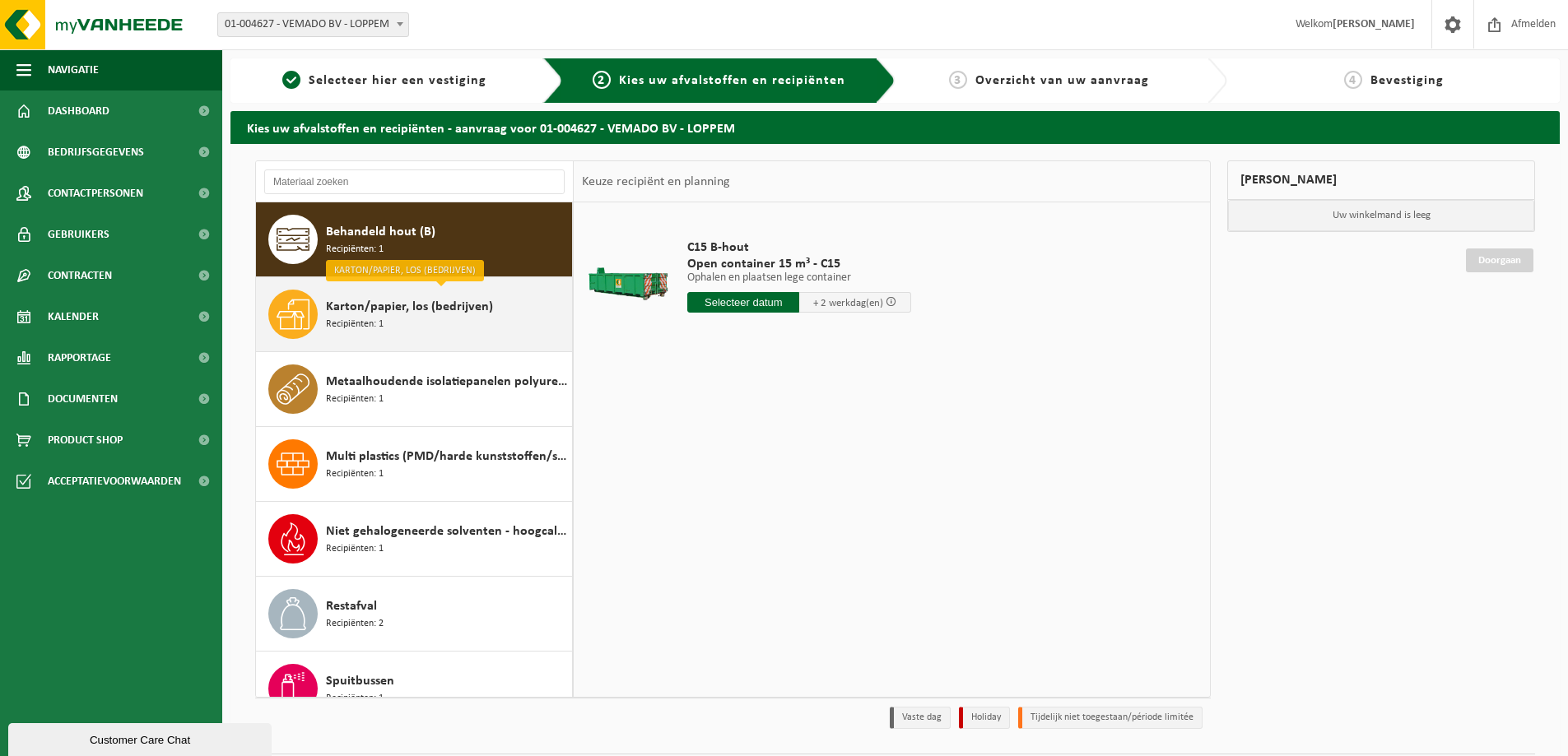
click at [410, 324] on div "Karton/papier, los (bedrijven) Recipiënten: 1" at bounding box center [446, 314] width 242 height 49
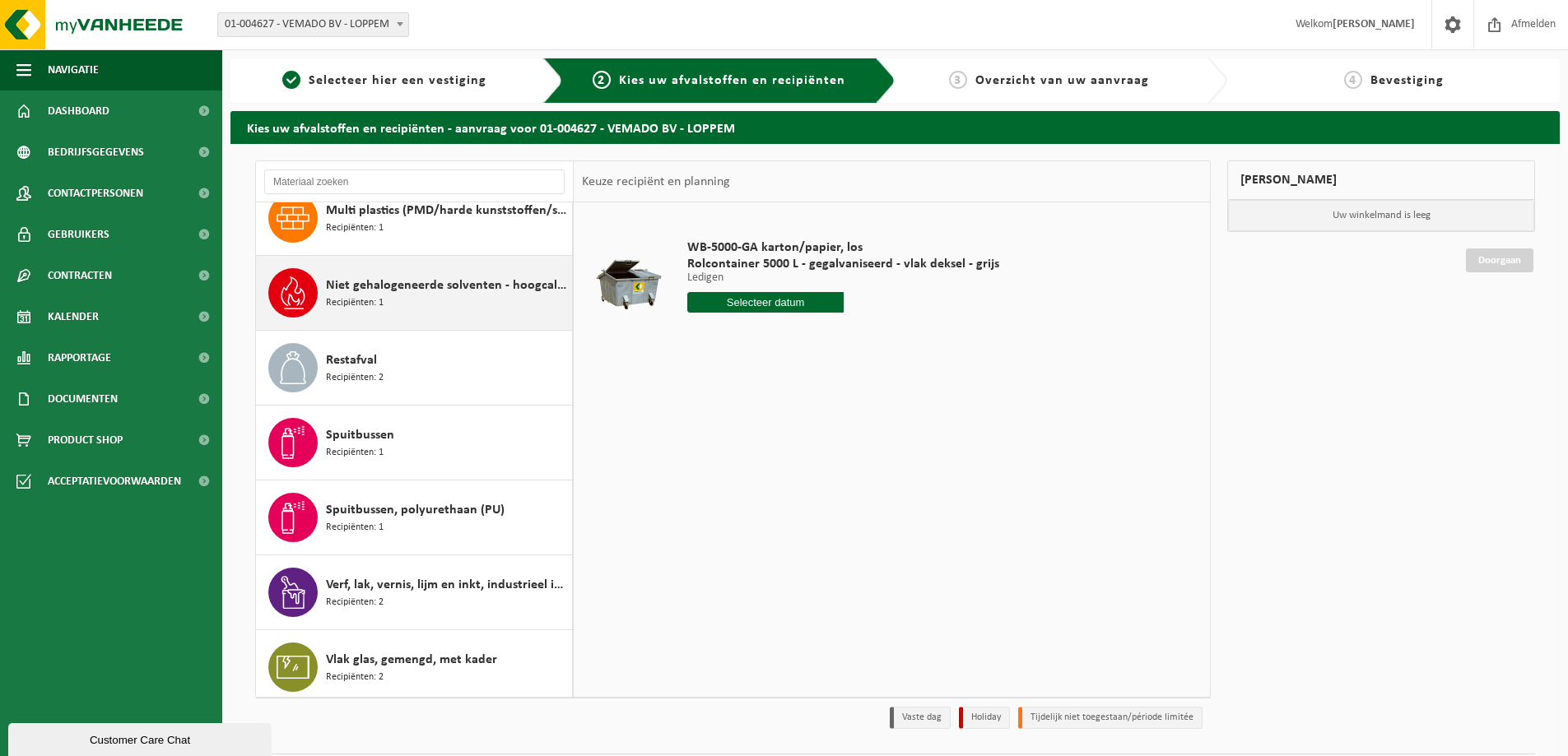
scroll to position [253, 0]
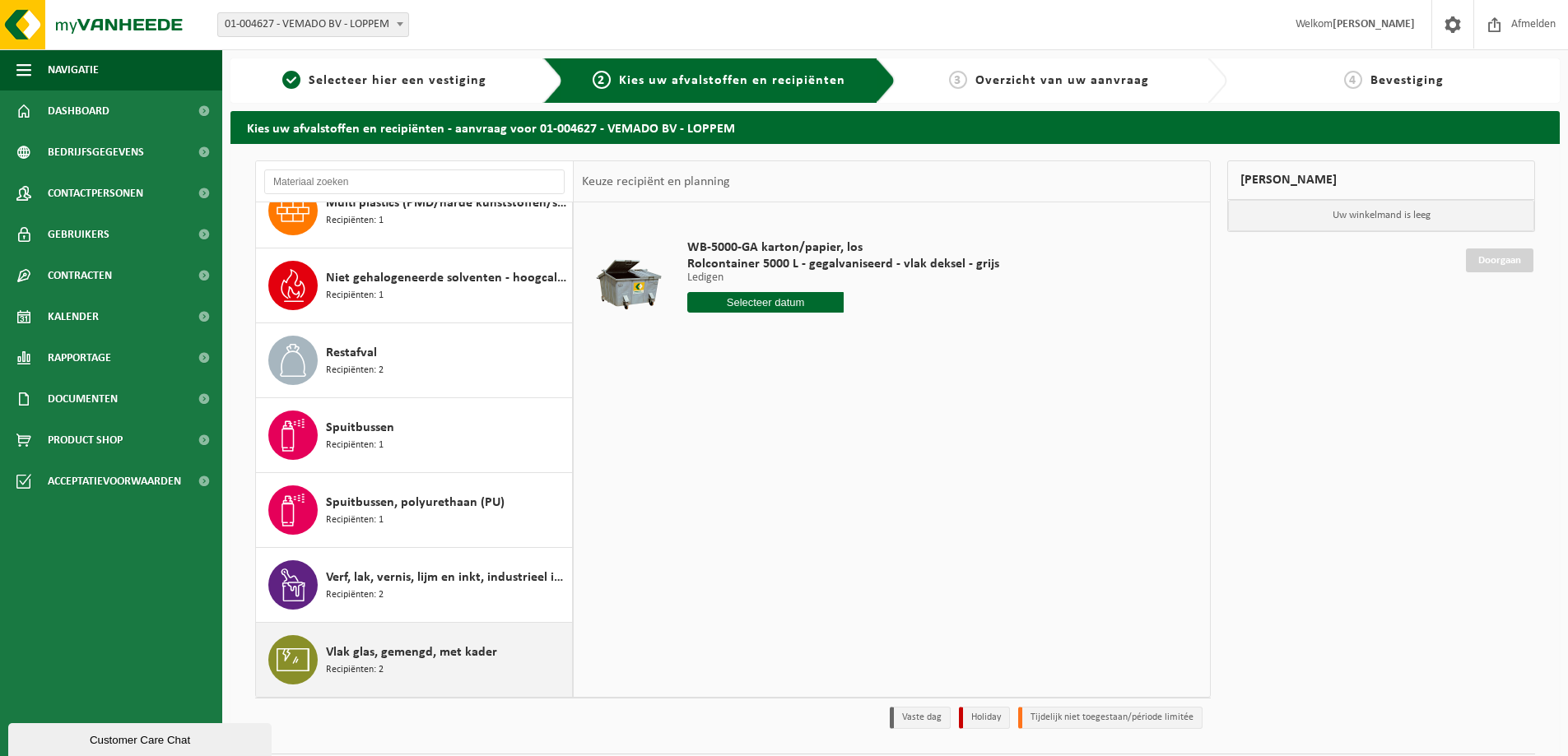
click at [386, 652] on span "Vlak glas, gemengd, met kader" at bounding box center [411, 653] width 171 height 20
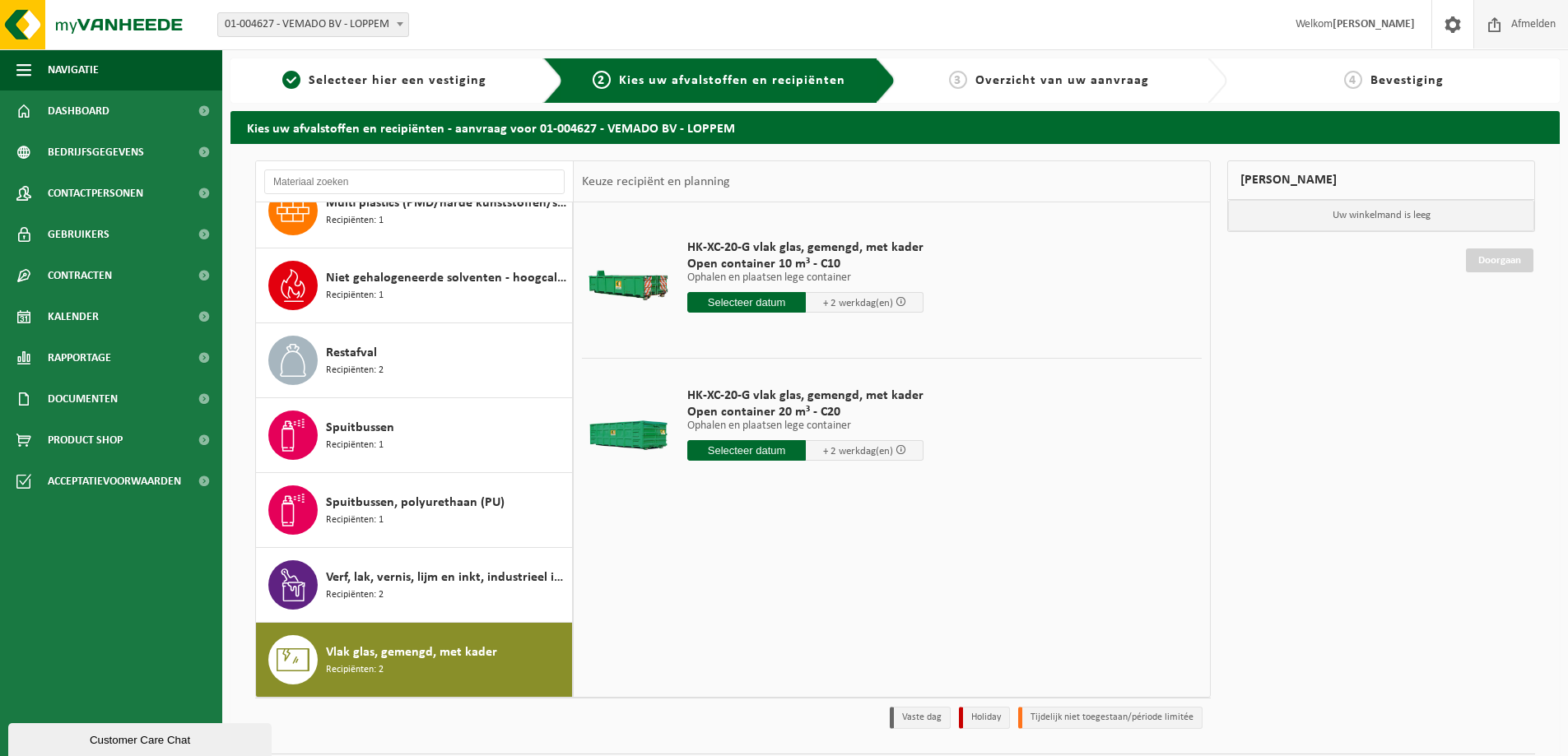
click at [1502, 21] on span at bounding box center [1494, 24] width 24 height 49
